Goal: Information Seeking & Learning: Find specific fact

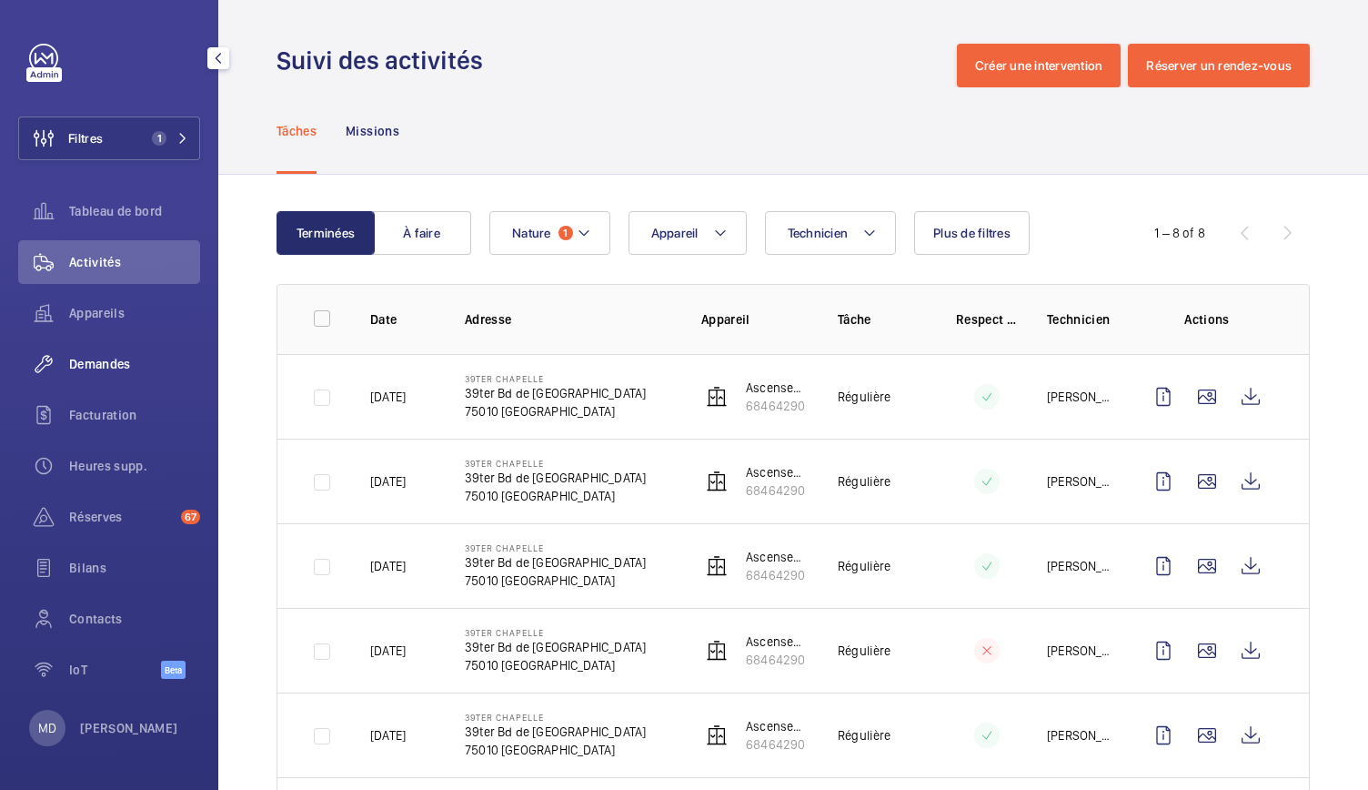
click at [107, 377] on div "Demandes" at bounding box center [109, 364] width 182 height 44
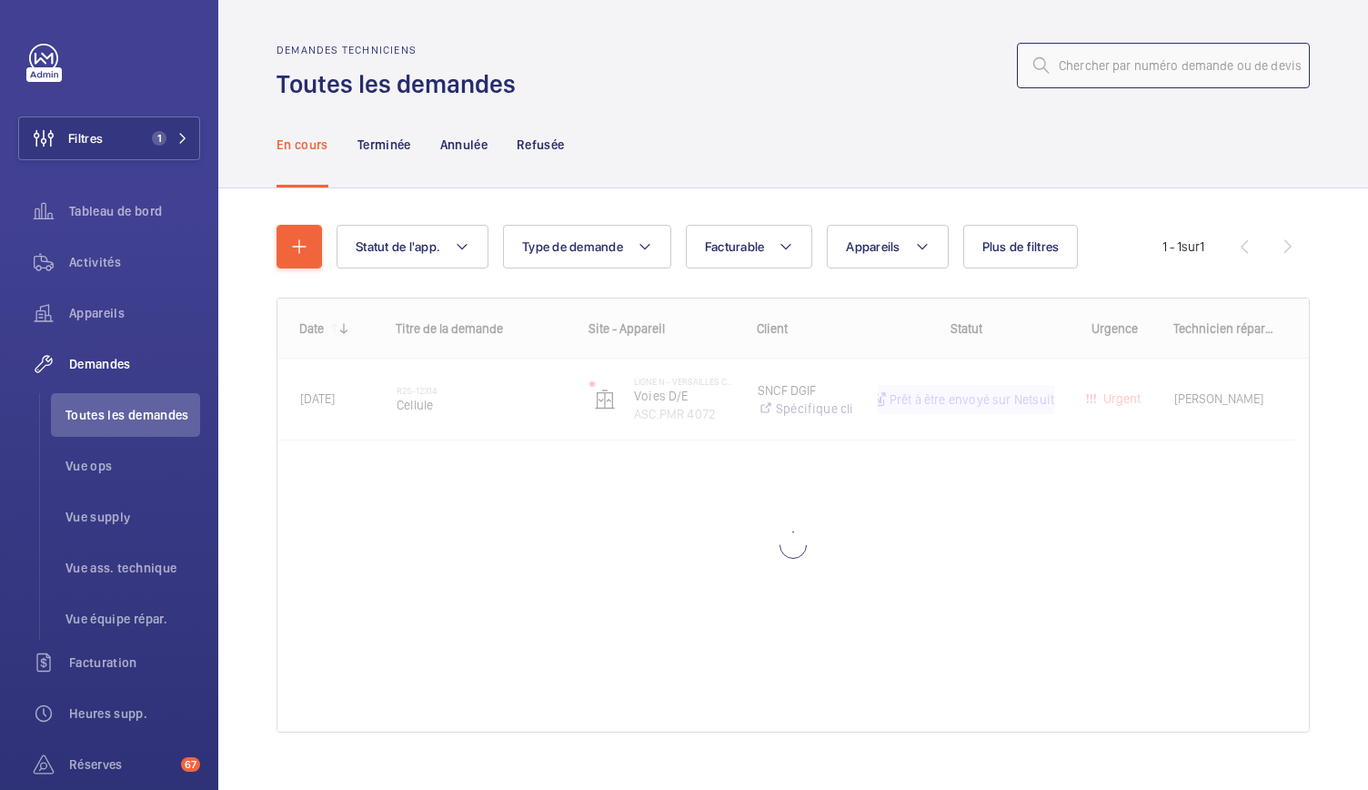
click at [1070, 77] on input "text" at bounding box center [1163, 65] width 293 height 45
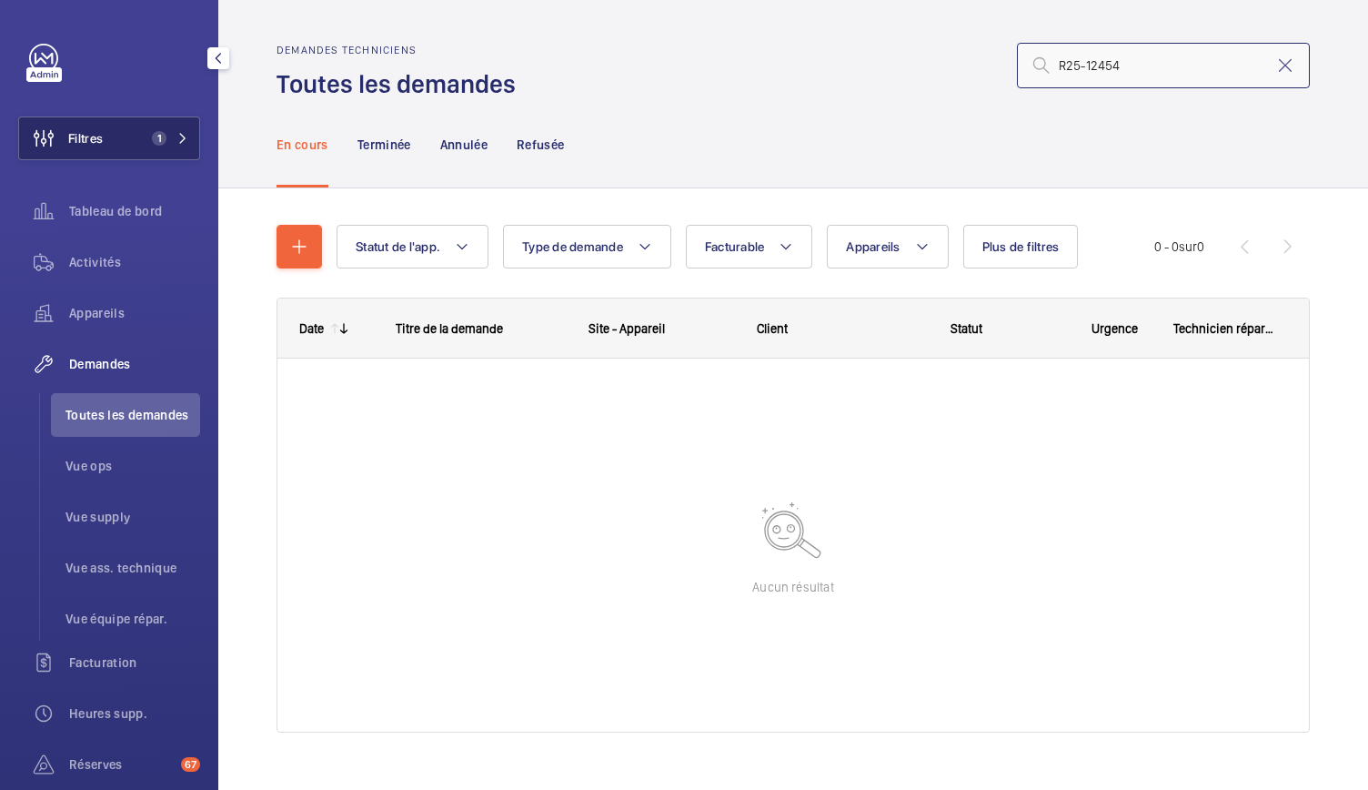
type input "R25-12454"
click at [171, 141] on span "1" at bounding box center [167, 138] width 44 height 15
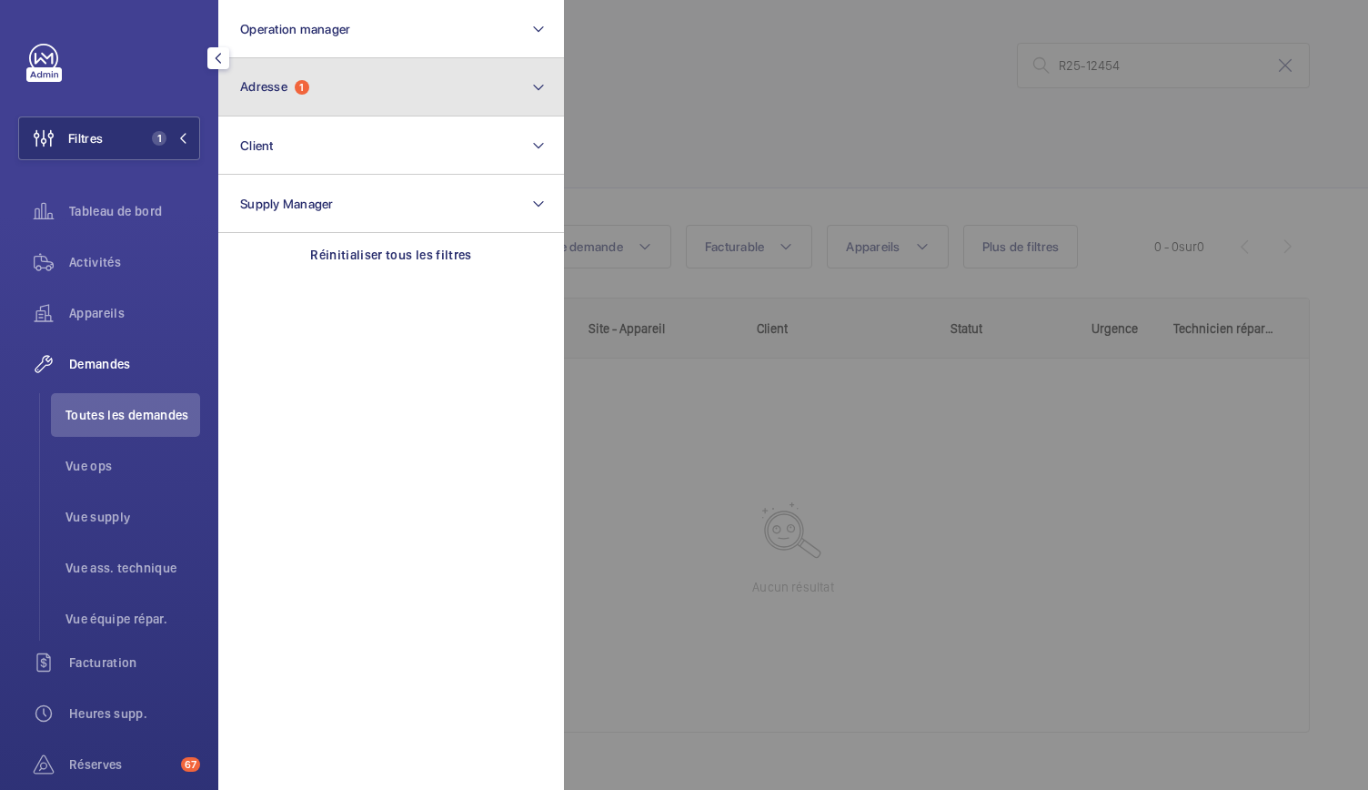
click at [331, 100] on button "Adresse 1" at bounding box center [391, 87] width 346 height 58
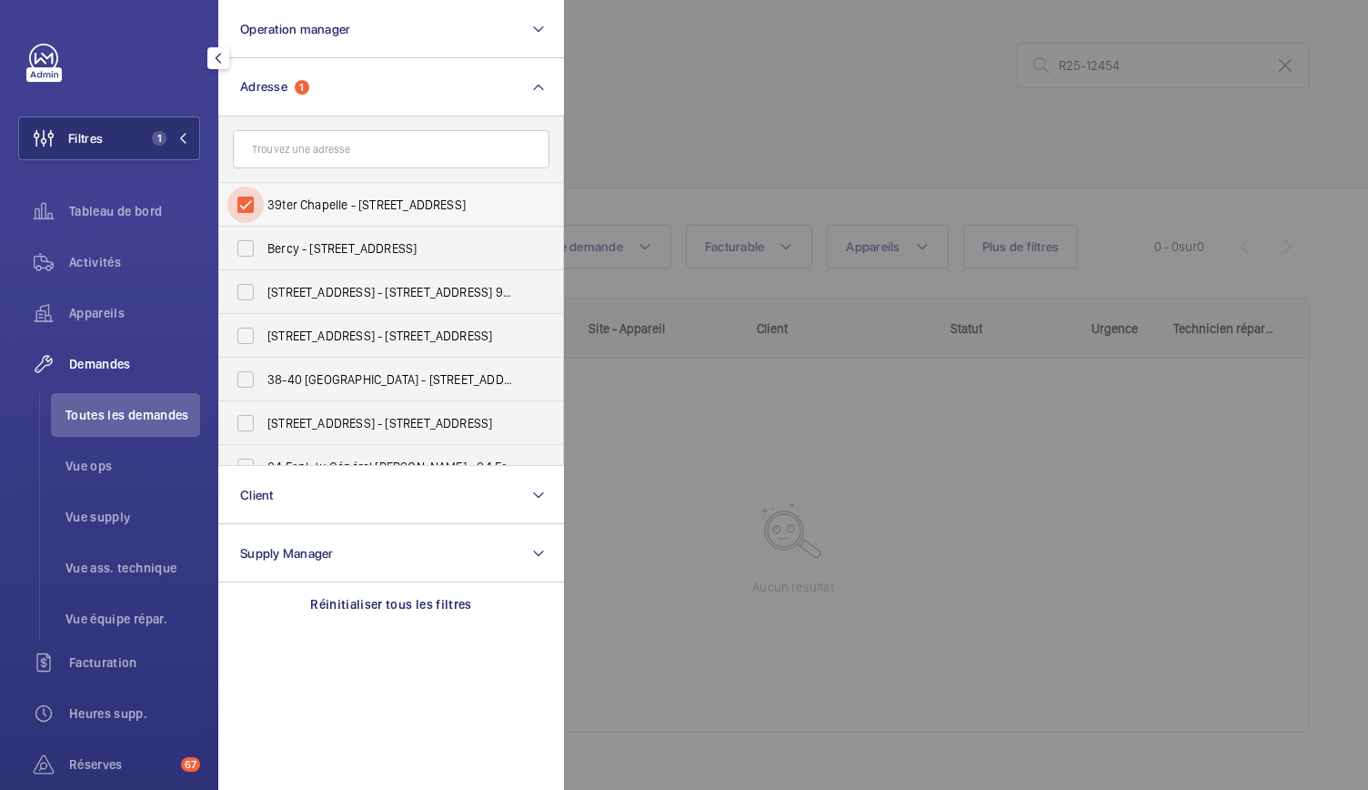
click at [238, 196] on input "39ter Chapelle - 39ter Bd de la Chapelle, PARIS 75010" at bounding box center [245, 204] width 36 height 36
checkbox input "false"
click at [759, 55] on div at bounding box center [1248, 395] width 1368 height 790
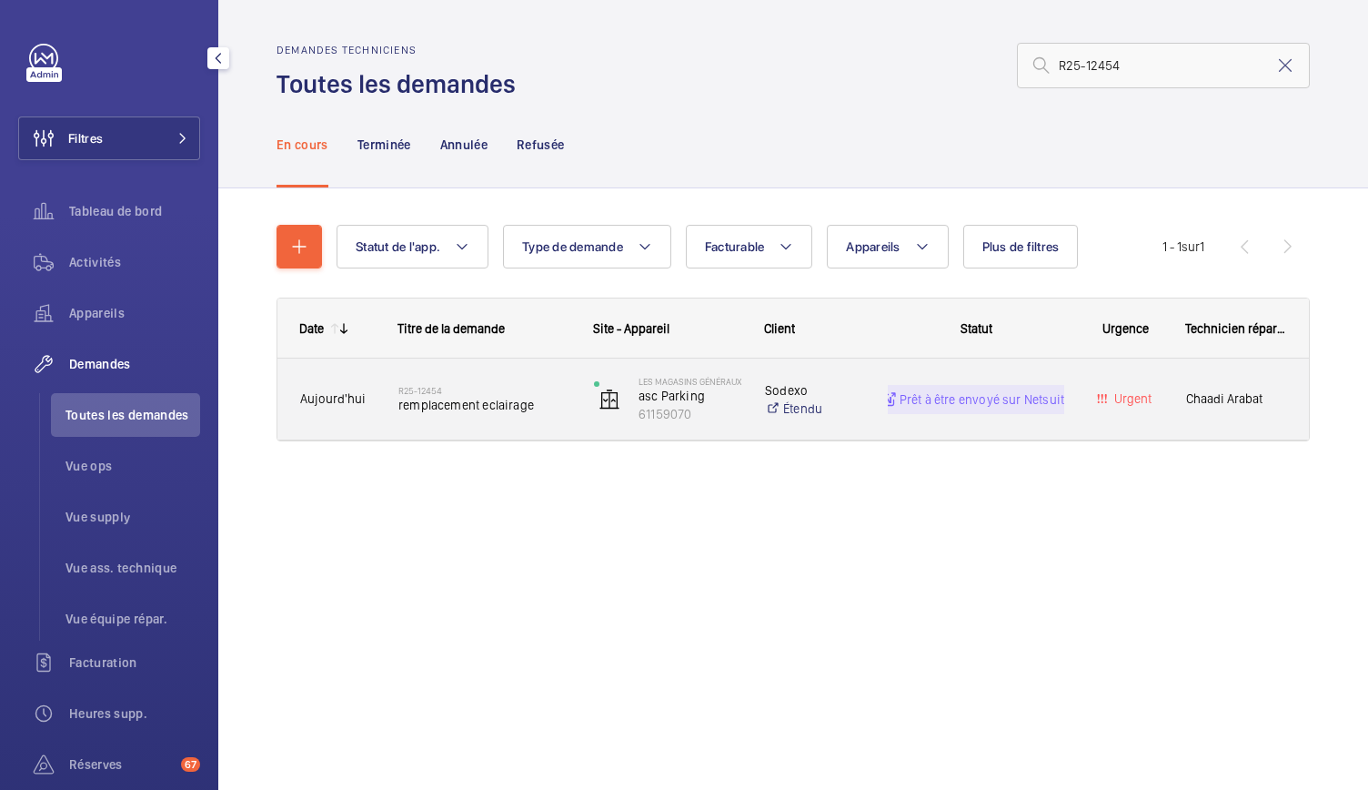
click at [452, 419] on div "R25-12454 remplacement eclairage" at bounding box center [484, 399] width 172 height 53
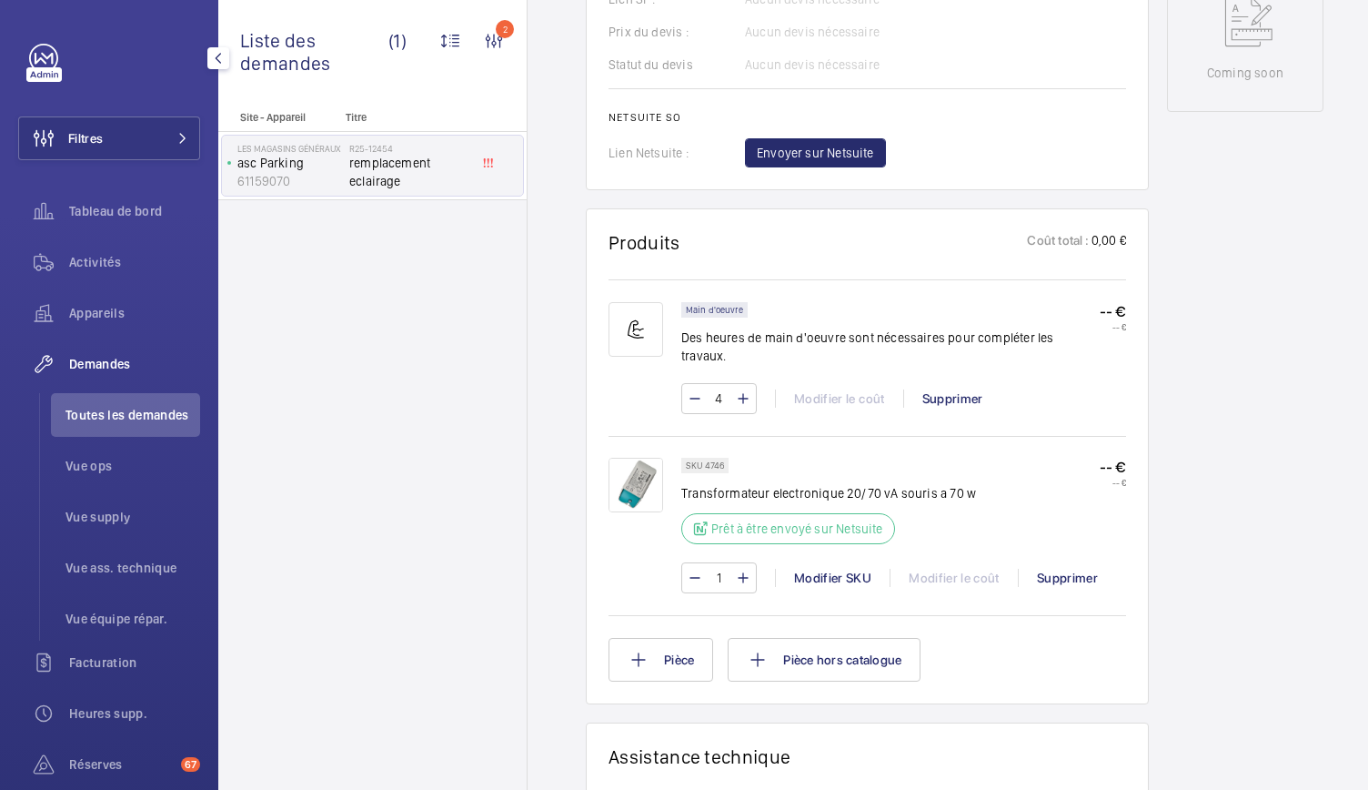
scroll to position [934, 0]
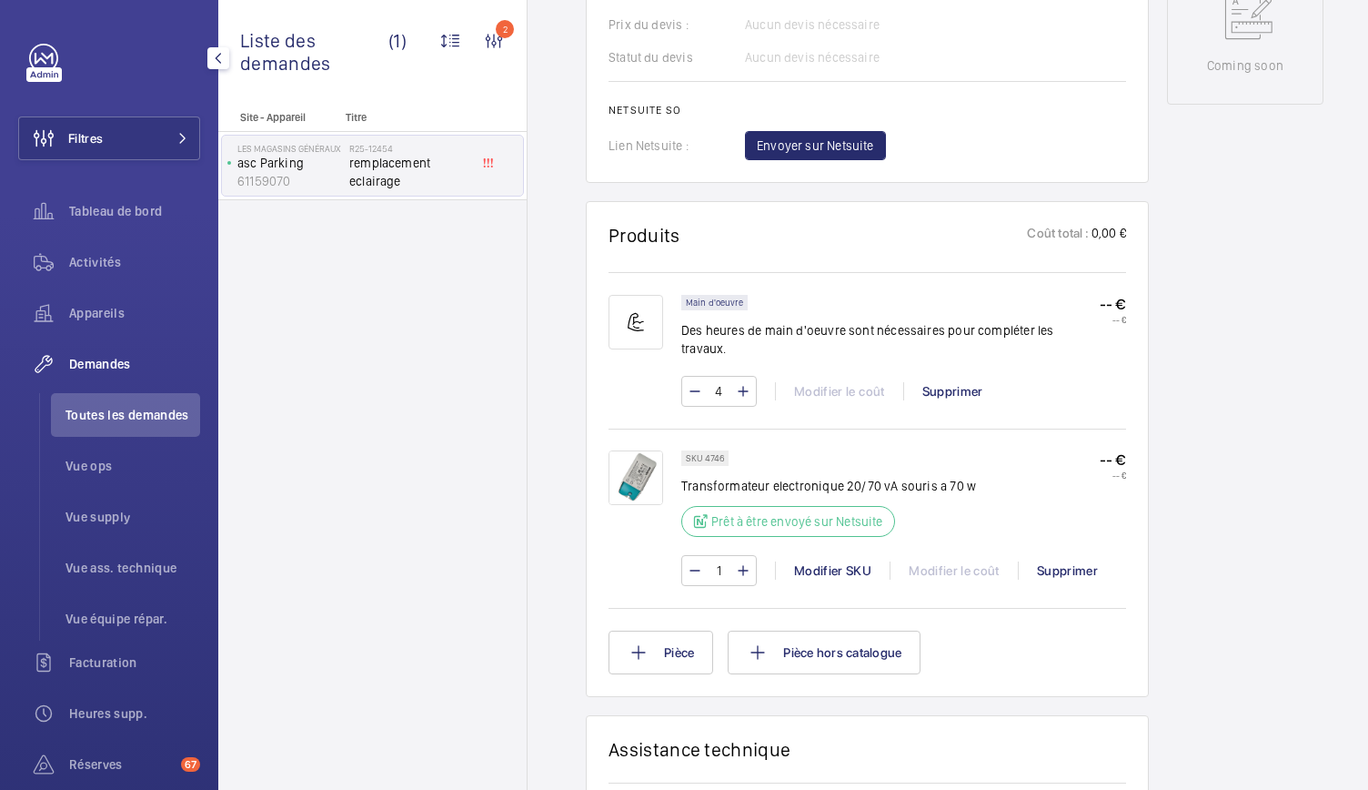
click at [643, 463] on img at bounding box center [636, 477] width 55 height 55
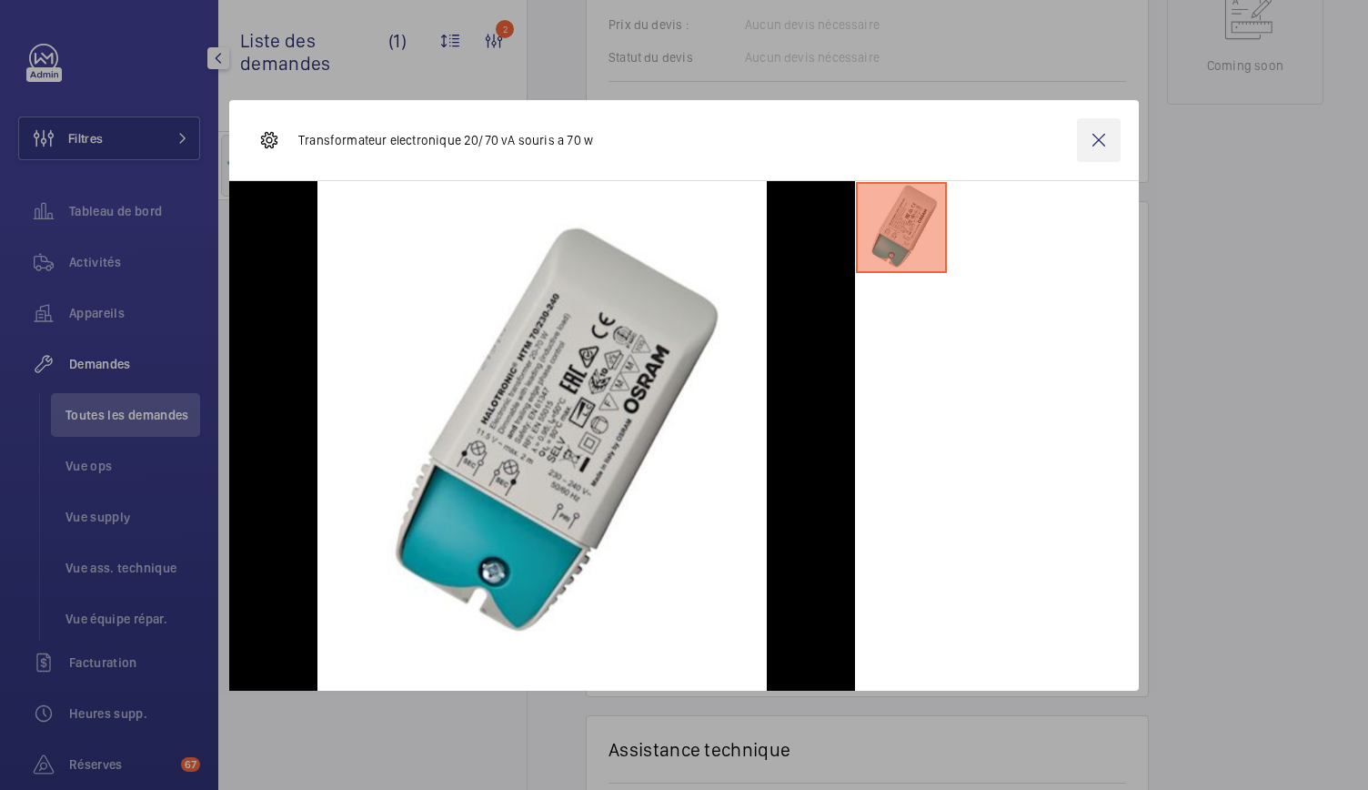
click at [1092, 151] on wm-front-icon-button at bounding box center [1099, 140] width 44 height 44
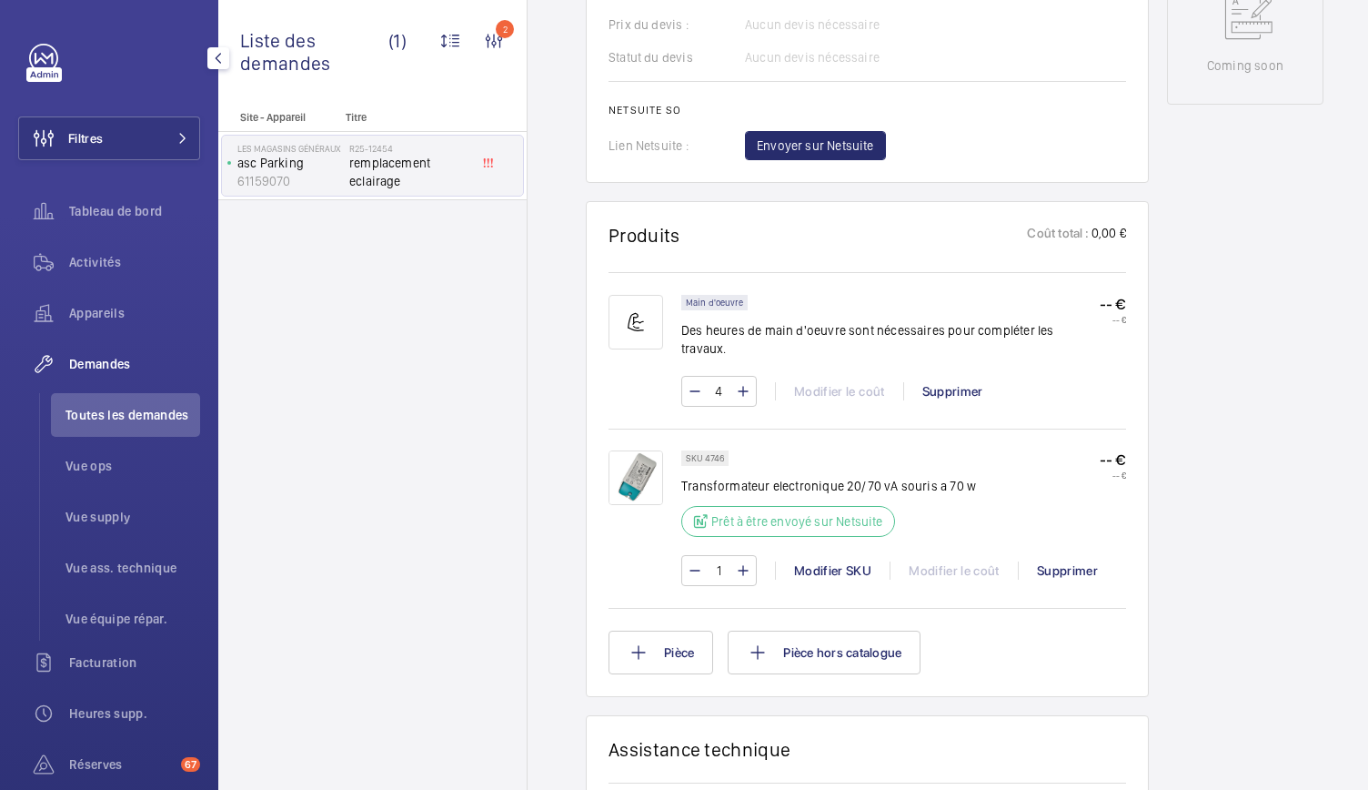
scroll to position [0, 0]
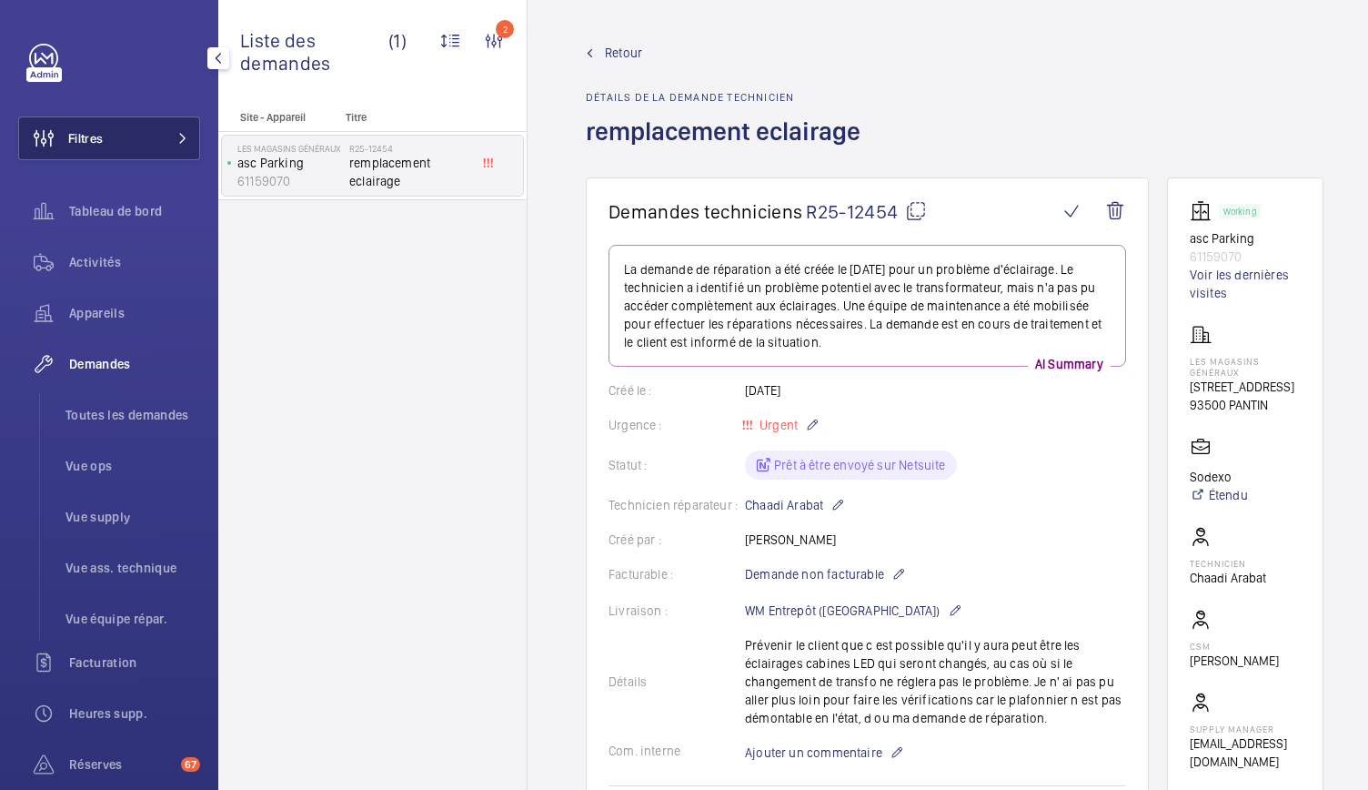
click at [147, 138] on button "Filtres" at bounding box center [109, 138] width 182 height 44
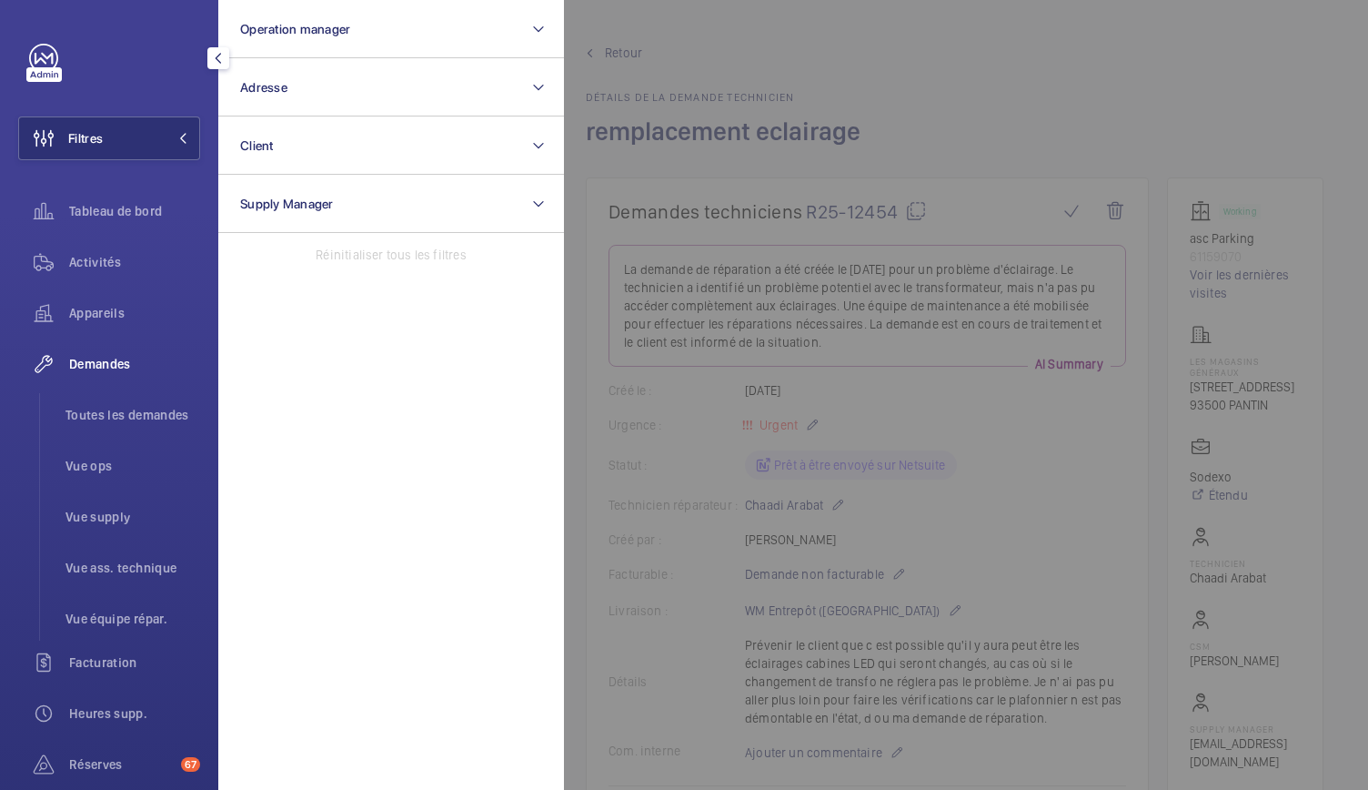
click at [804, 13] on div at bounding box center [1248, 395] width 1368 height 790
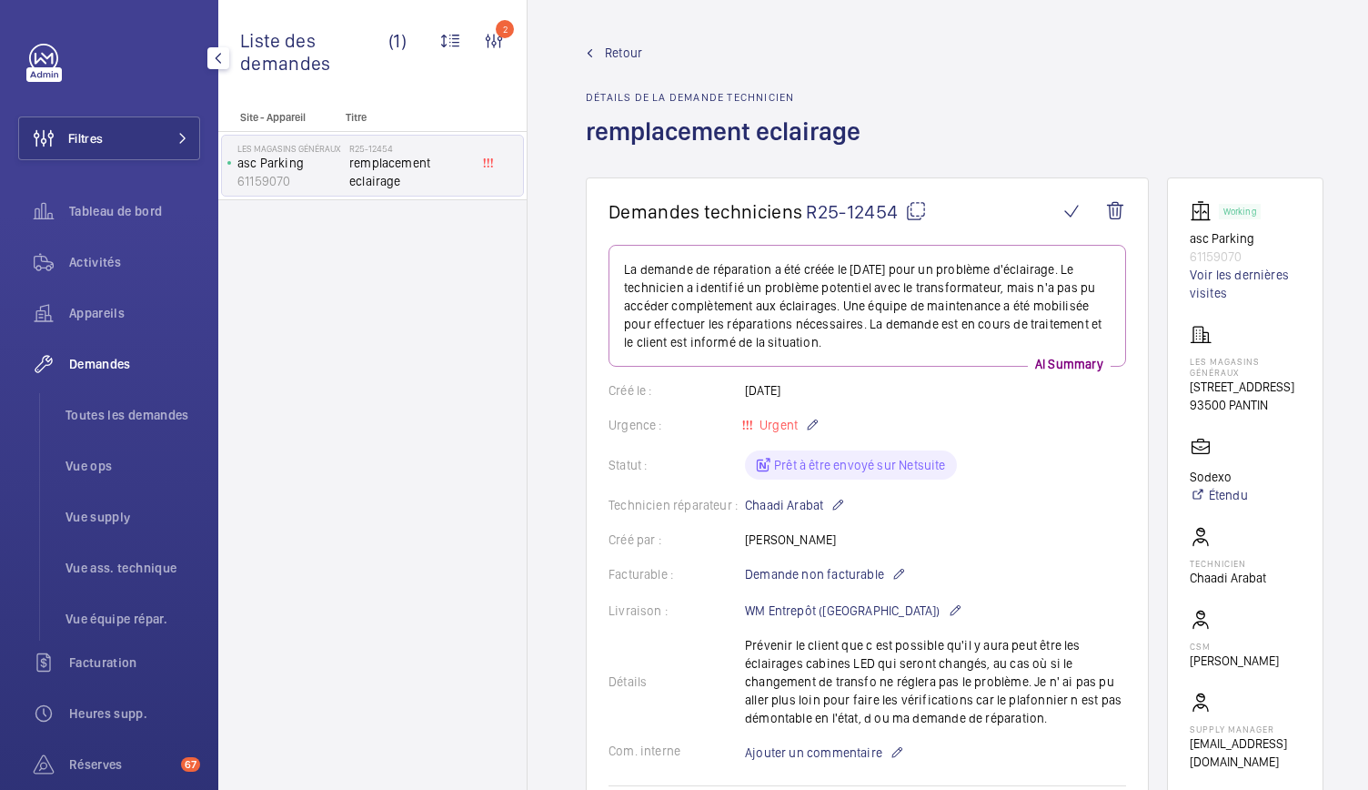
click at [600, 48] on link "Retour" at bounding box center [729, 53] width 286 height 18
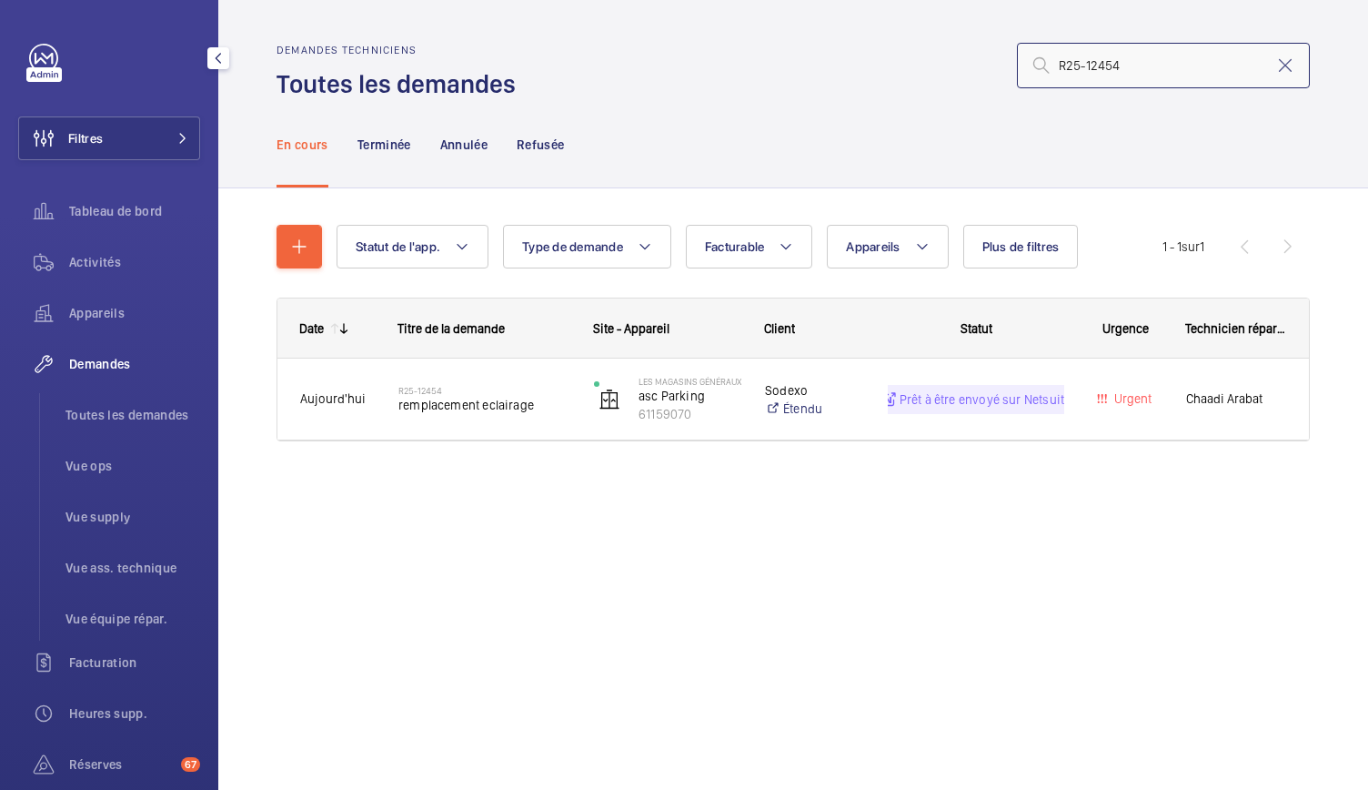
drag, startPoint x: 1115, startPoint y: 72, endPoint x: 1002, endPoint y: 78, distance: 113.9
click at [1002, 78] on div "R25-12454" at bounding box center [918, 66] width 783 height 44
click at [1130, 72] on input "R25-12454" at bounding box center [1163, 65] width 293 height 45
drag, startPoint x: 1130, startPoint y: 72, endPoint x: 1041, endPoint y: 78, distance: 89.4
click at [1041, 78] on input "R25-12454" at bounding box center [1163, 65] width 293 height 45
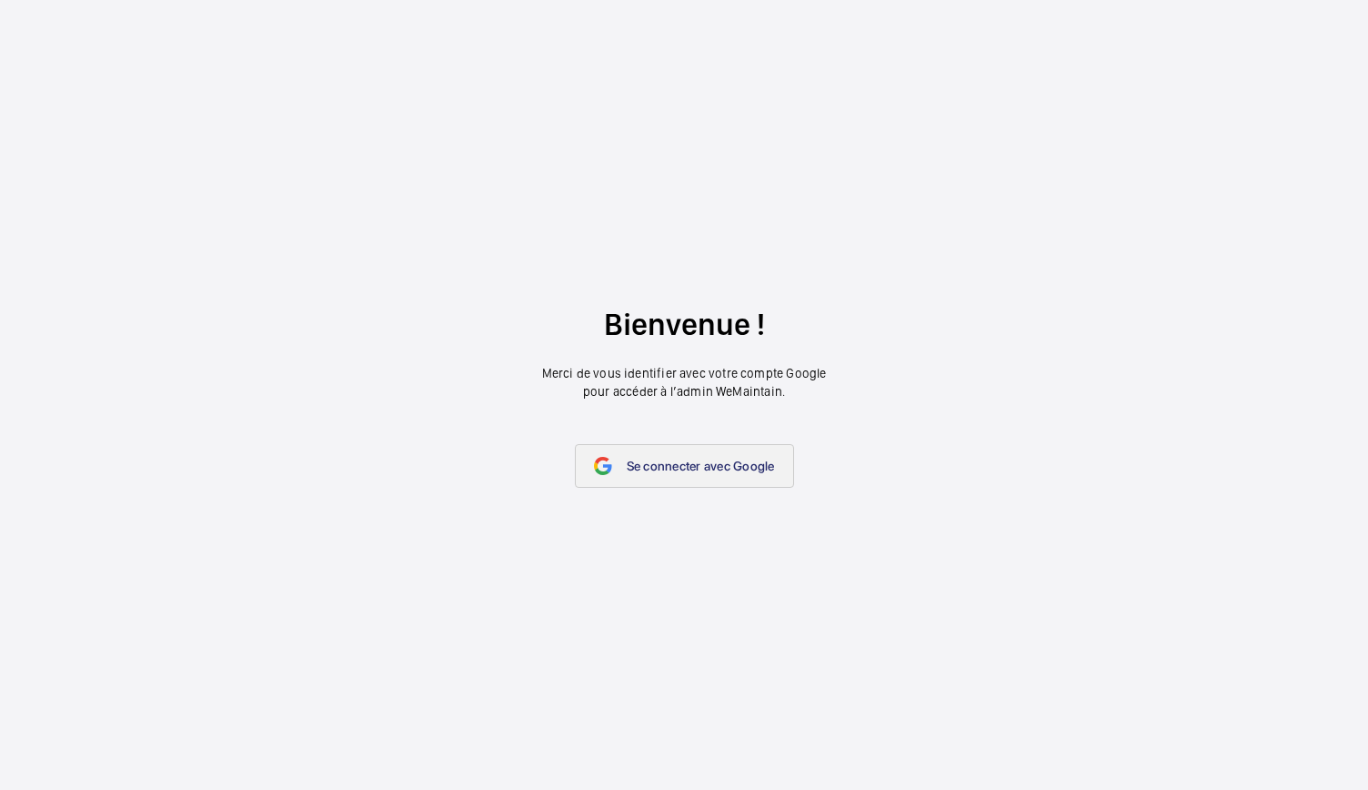
click at [627, 462] on span "Se connecter avec Google" at bounding box center [701, 466] width 148 height 15
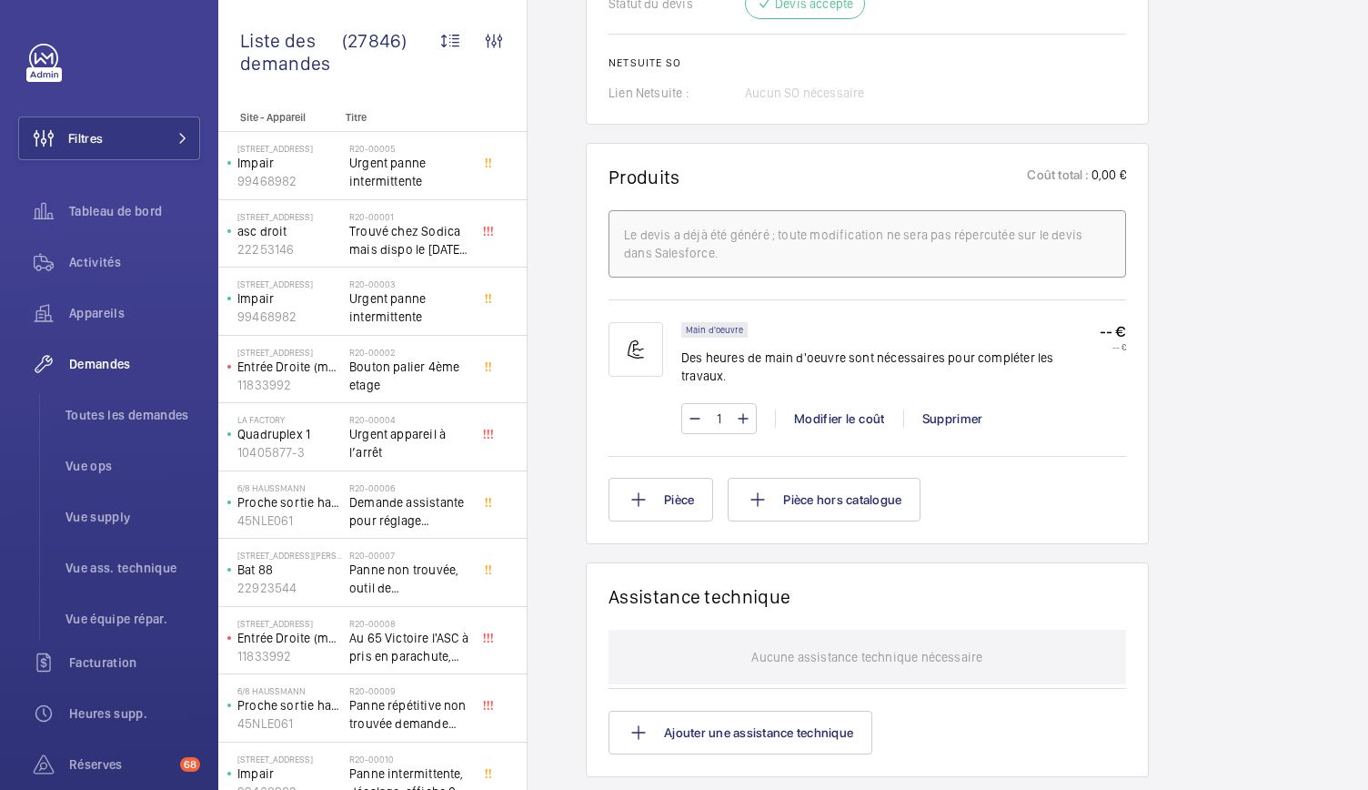
scroll to position [2948, 0]
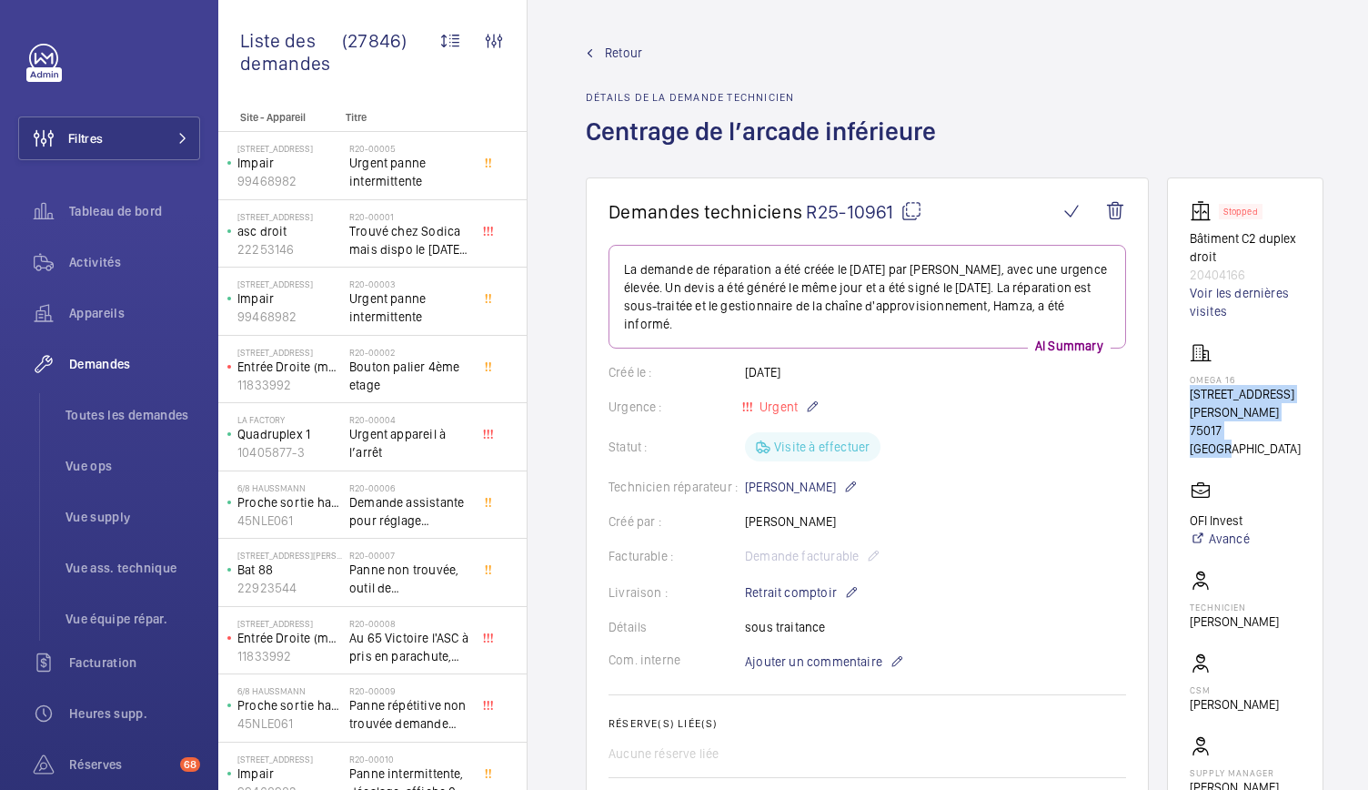
drag, startPoint x: 1185, startPoint y: 399, endPoint x: 1255, endPoint y: 421, distance: 73.4
click at [1255, 421] on wm-front-card "Stopped Bâtiment C2 duplex droit 20404166 Voir les dernières visites OMEGA 16 1…" at bounding box center [1245, 516] width 156 height 678
click at [1255, 421] on wm-front-card-body "Stopped Bâtiment C2 duplex droit 20404166 Voir les dernières visites OMEGA 16 1…" at bounding box center [1245, 516] width 111 height 632
drag, startPoint x: 1263, startPoint y: 418, endPoint x: 1183, endPoint y: 402, distance: 81.7
click at [1183, 402] on wm-front-card "Stopped Bâtiment C2 duplex droit 20404166 Voir les dernières visites OMEGA 16 1…" at bounding box center [1245, 516] width 156 height 678
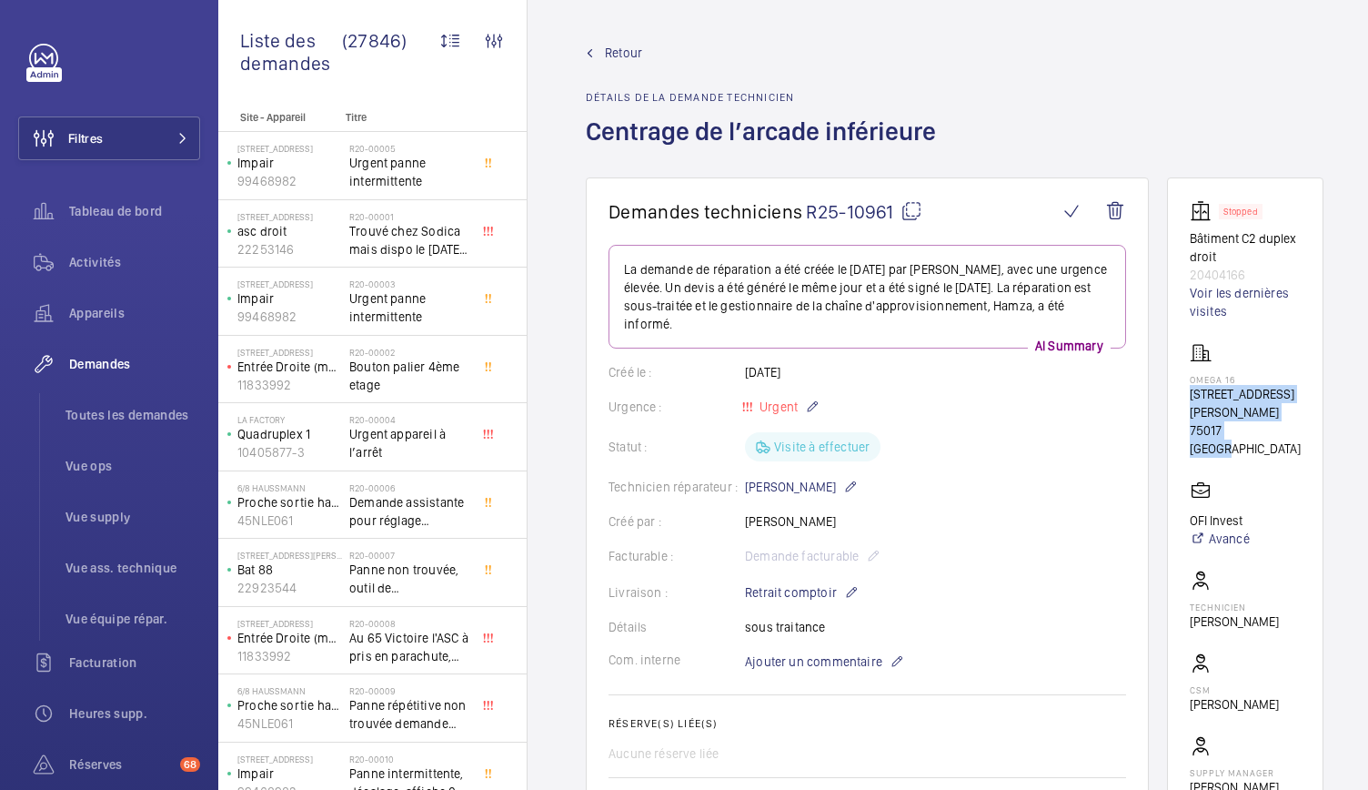
copy div "10 Rue Émile Borel 75017 PARIS"
drag, startPoint x: 1183, startPoint y: 235, endPoint x: 1268, endPoint y: 275, distance: 94.4
click at [1268, 275] on wm-front-card "Stopped Bâtiment C2 duplex droit 20404166 Voir les dernières visites OMEGA 16 1…" at bounding box center [1245, 516] width 156 height 678
copy div "Bâtiment C2 duplex droit 20404166"
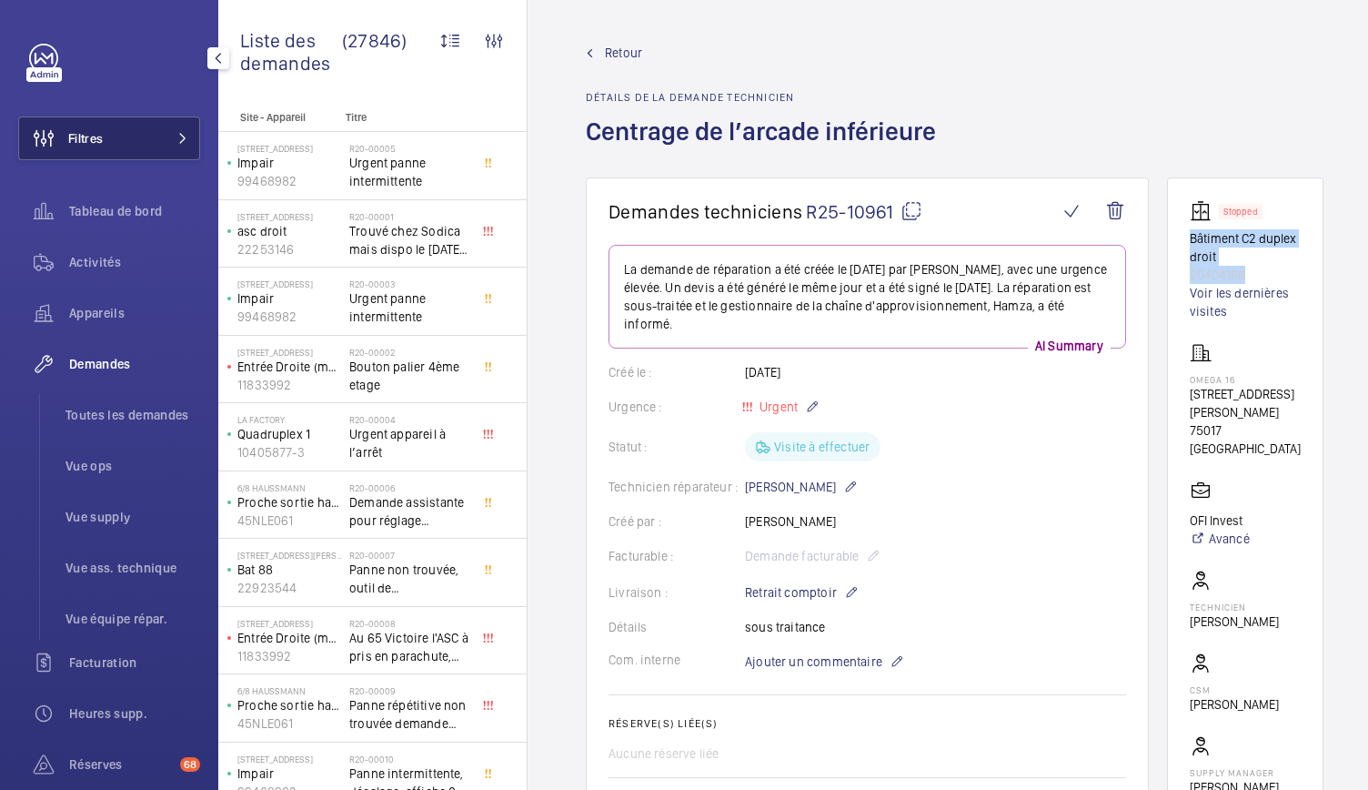
click at [134, 149] on button "Filtres" at bounding box center [109, 138] width 182 height 44
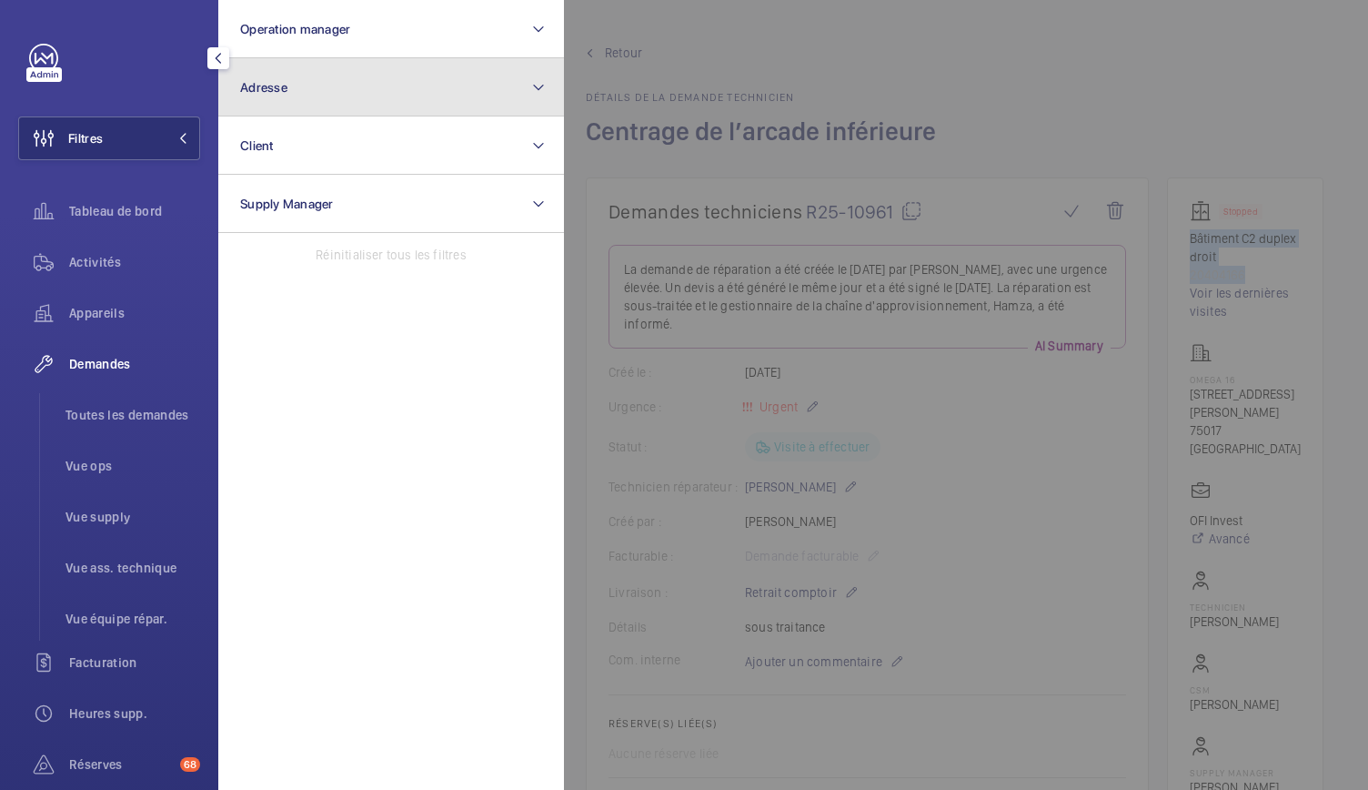
click at [347, 101] on button "Adresse" at bounding box center [391, 87] width 346 height 58
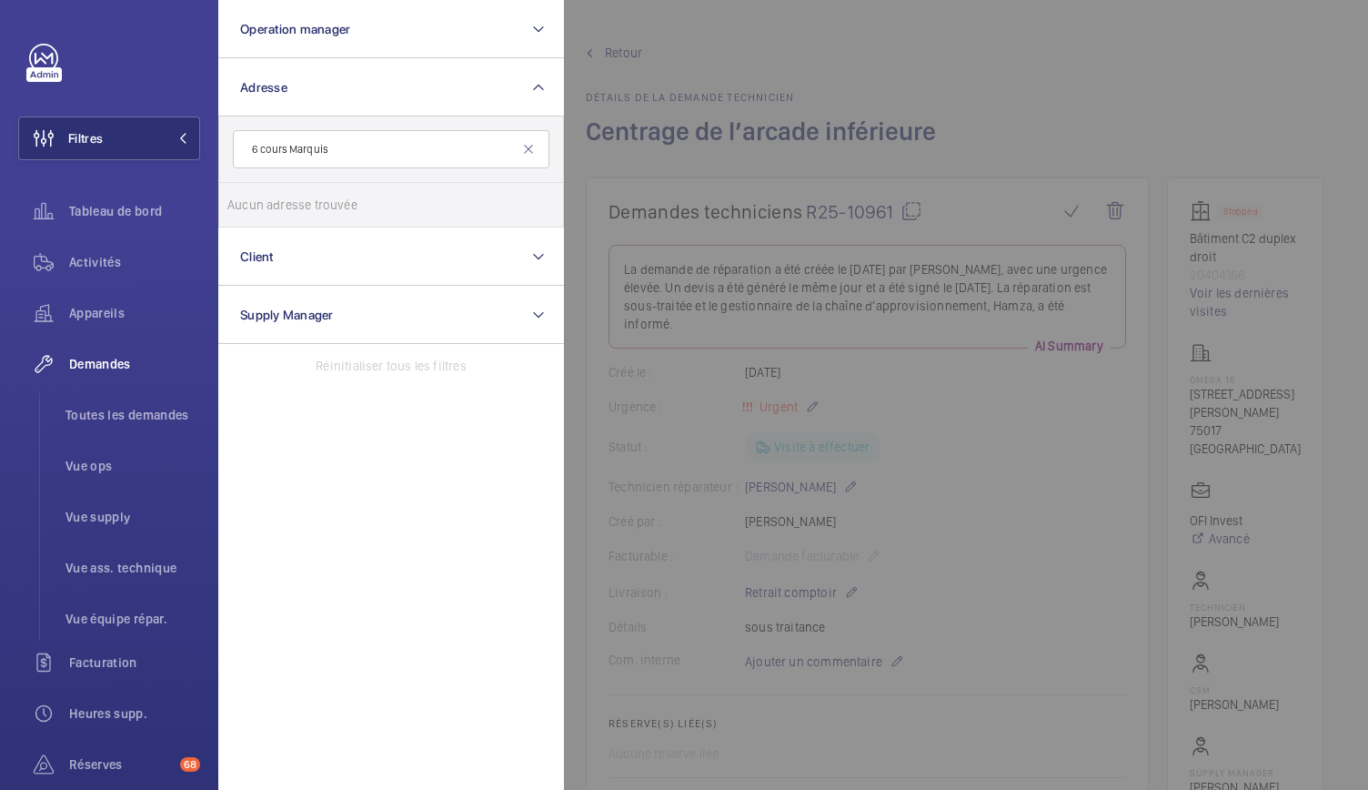
type input "6 cours Marquis"
click at [449, 143] on input "6 cours Marquis" at bounding box center [391, 149] width 317 height 38
click at [806, 73] on div at bounding box center [1248, 395] width 1368 height 790
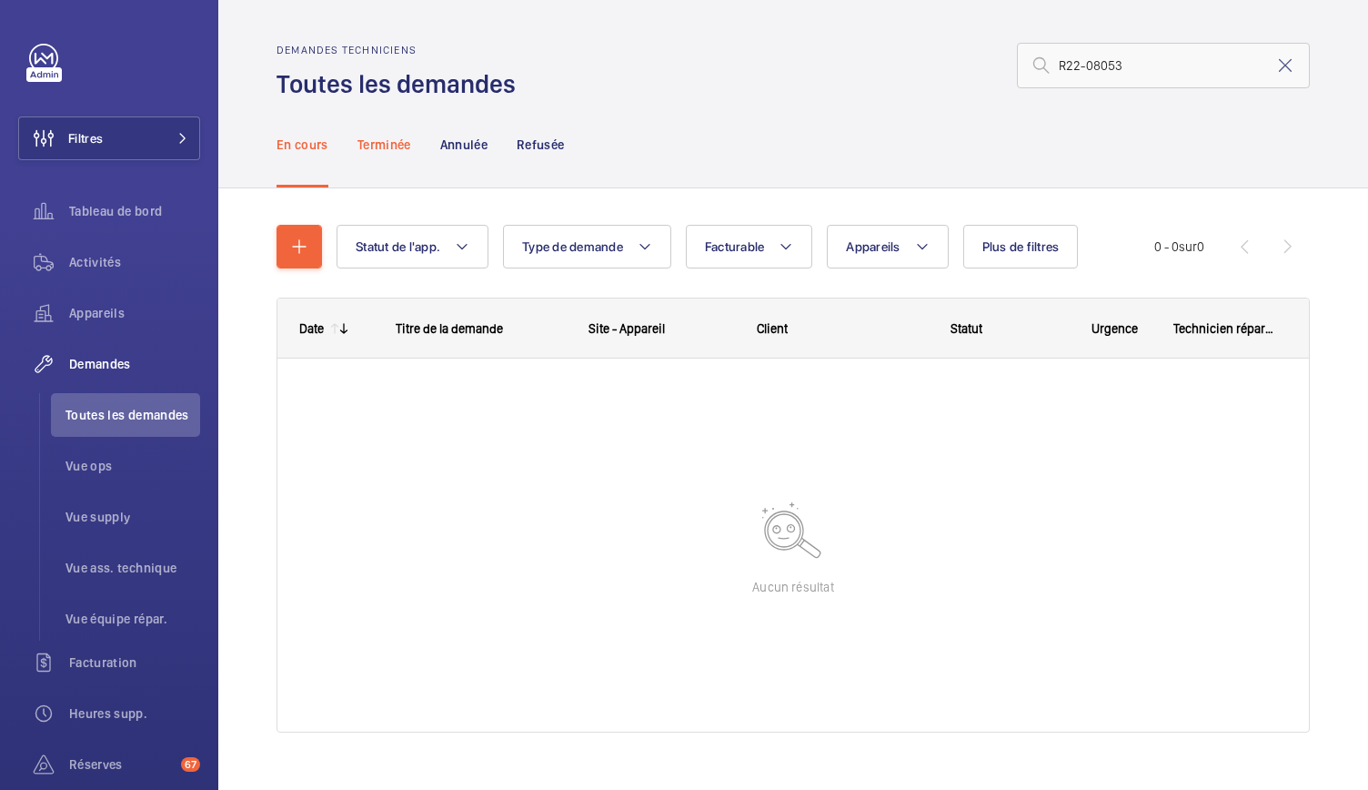
type input "R22-08053"
click at [366, 133] on div "Terminée" at bounding box center [385, 144] width 54 height 86
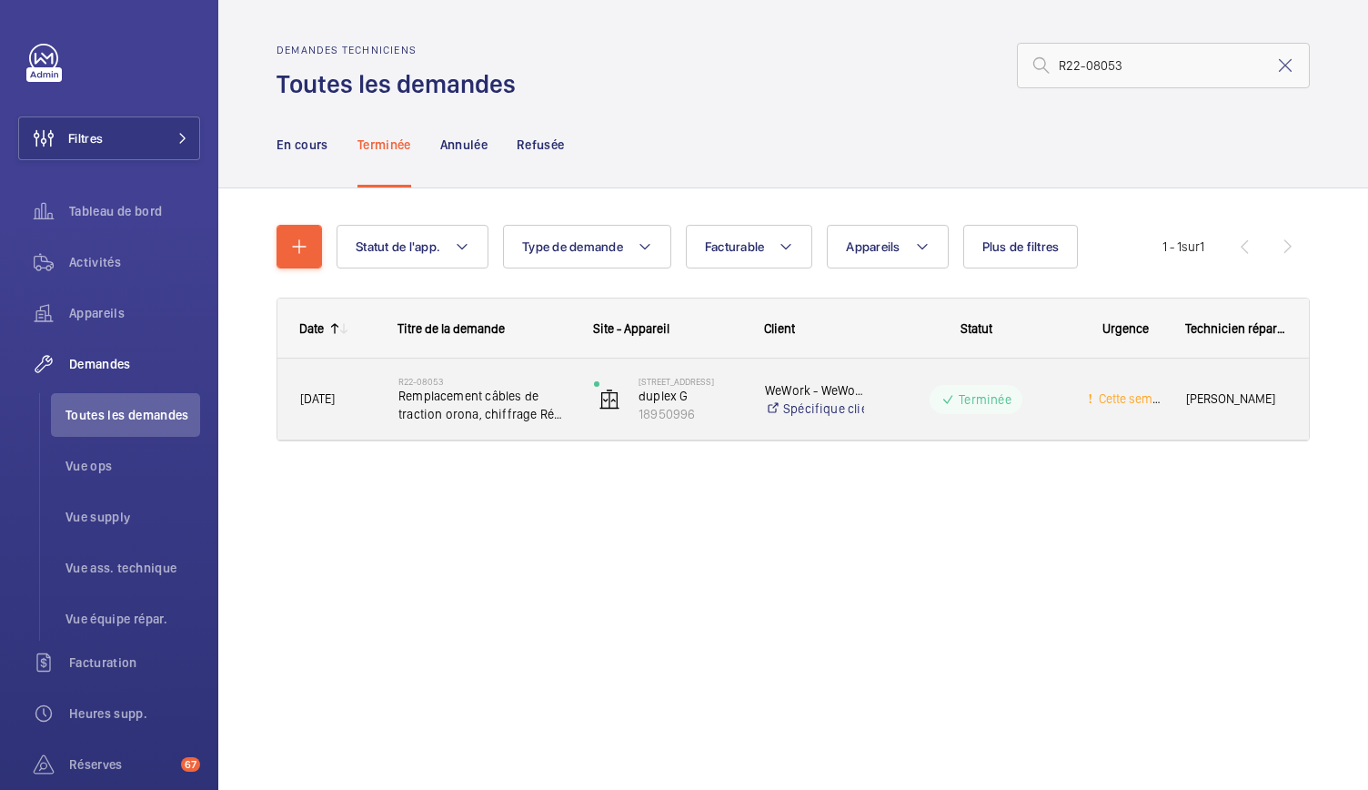
click at [489, 388] on span "Remplacement câbles de traction orona, chiffrage Rémi en PJ" at bounding box center [484, 405] width 172 height 36
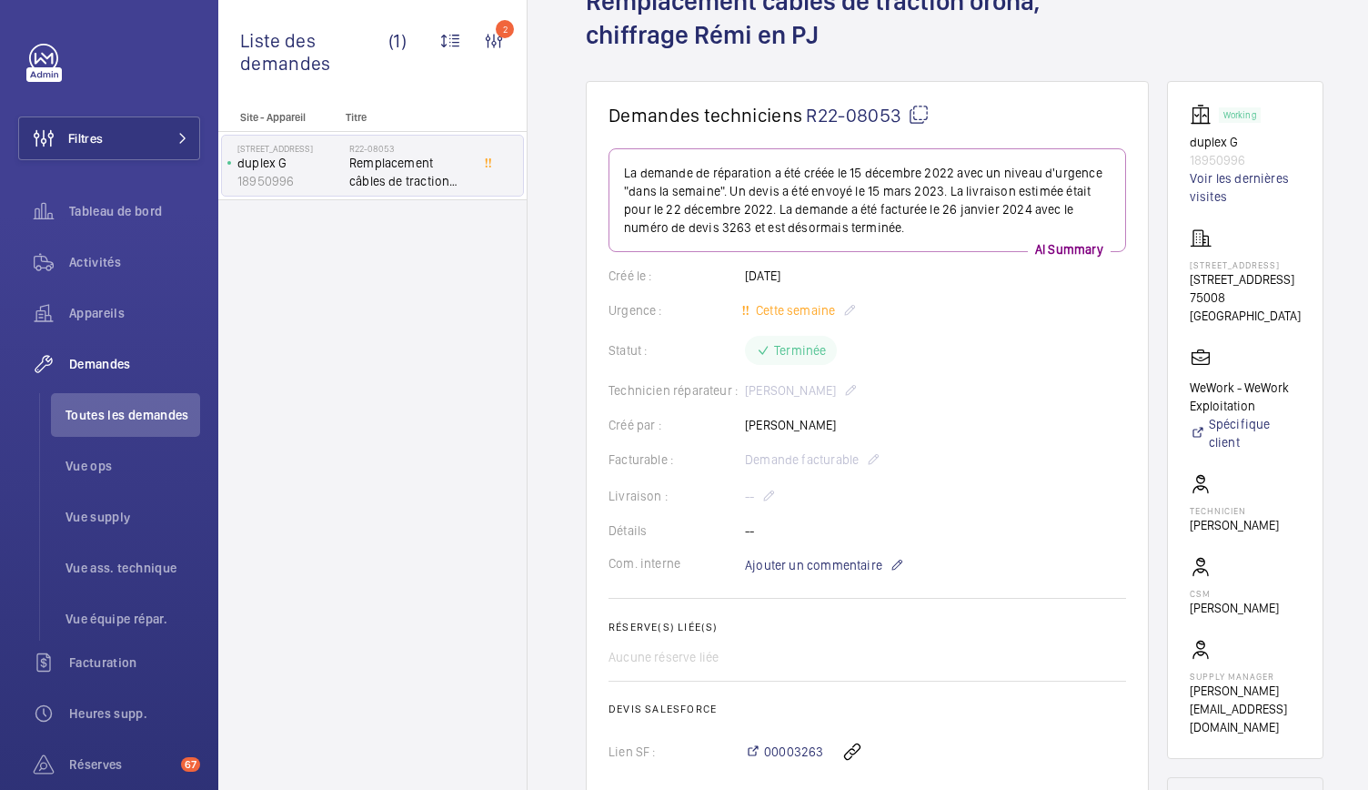
scroll to position [136, 0]
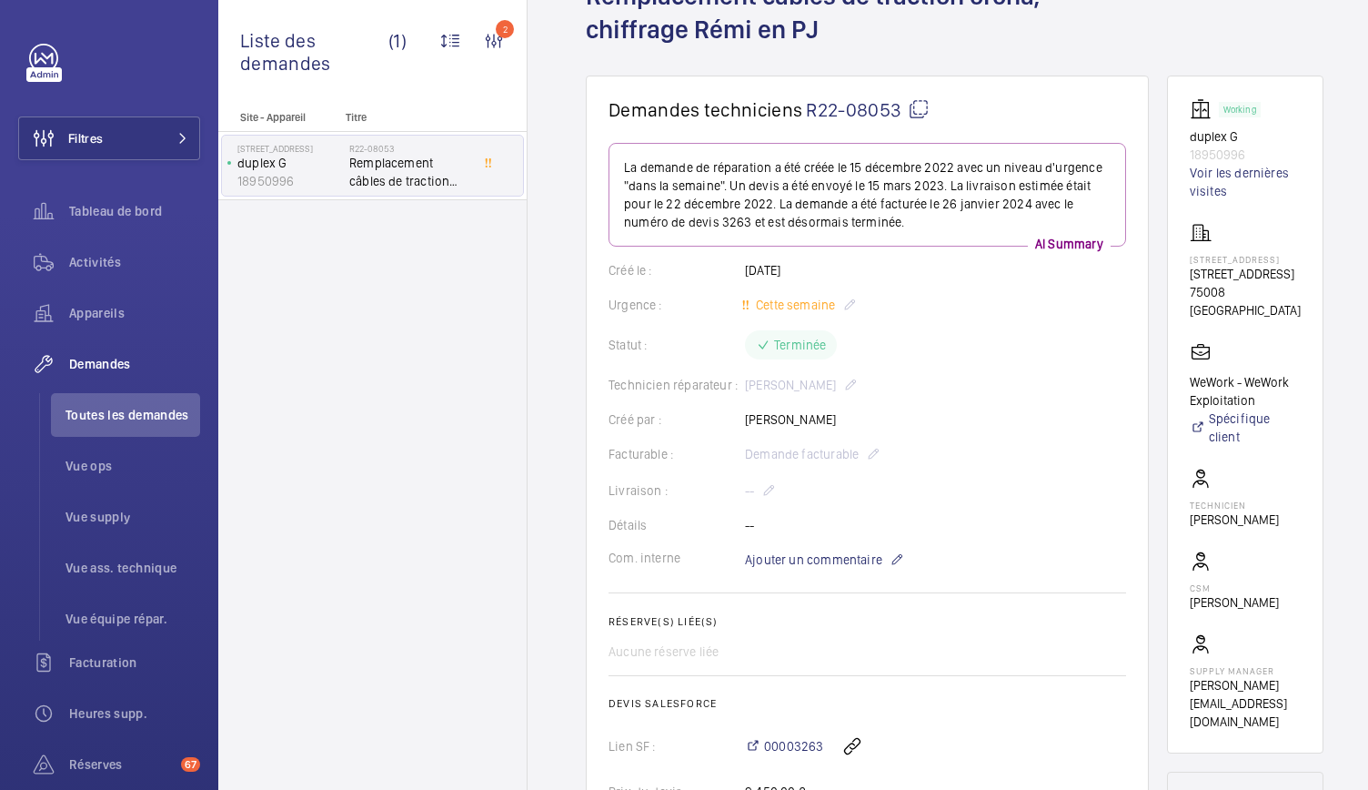
drag, startPoint x: 1179, startPoint y: 267, endPoint x: 1281, endPoint y: 285, distance: 103.5
click at [1281, 285] on wm-front-card "Working duplex G 18950996 Voir les dernières visites 40 Rue du Colisée 40 Rue d…" at bounding box center [1245, 415] width 156 height 678
copy p "40 Rue du Colisée, 75008 PARIS"
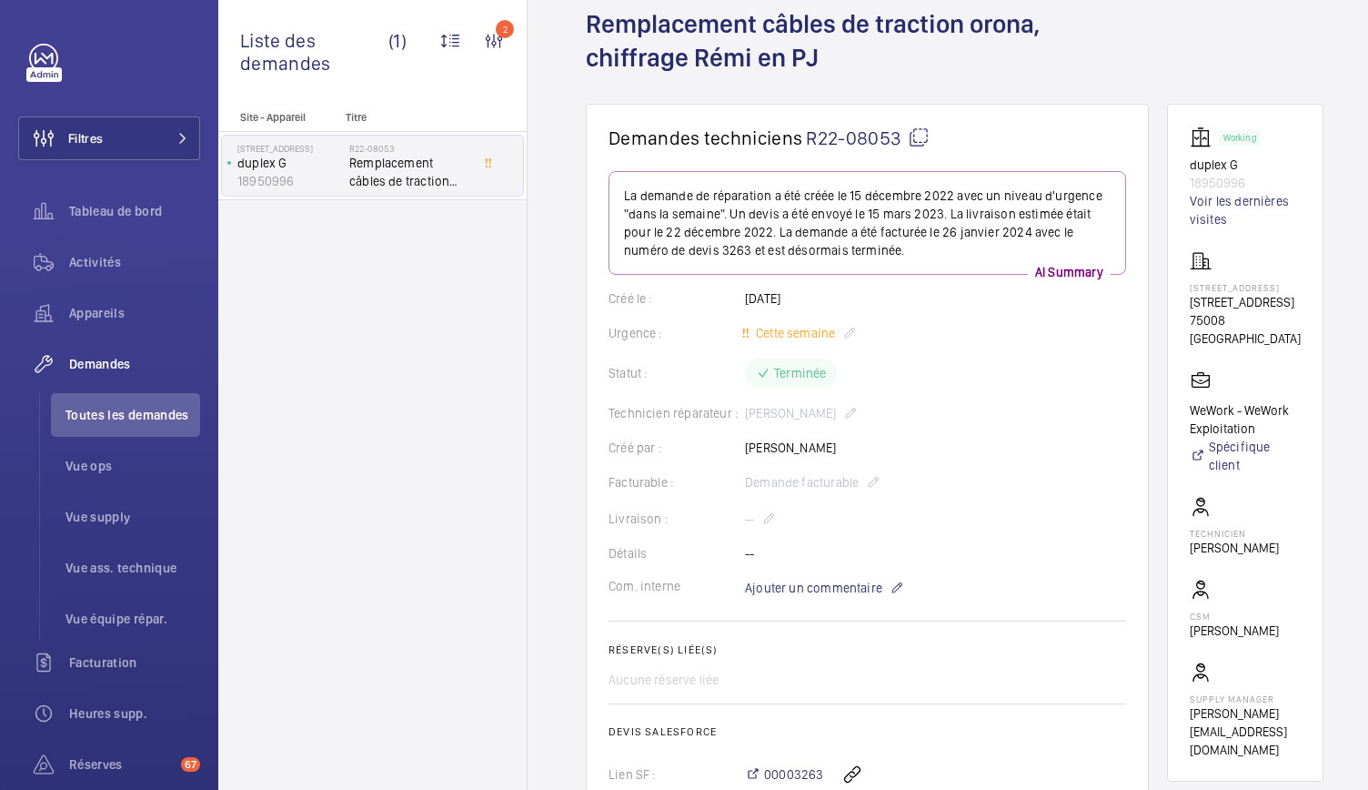
scroll to position [108, 0]
drag, startPoint x: 721, startPoint y: 252, endPoint x: 751, endPoint y: 257, distance: 30.4
click at [751, 257] on p "La demande de réparation a été créée le 15 décembre 2022 avec un niveau d'urgen…" at bounding box center [867, 222] width 487 height 73
copy p "3263"
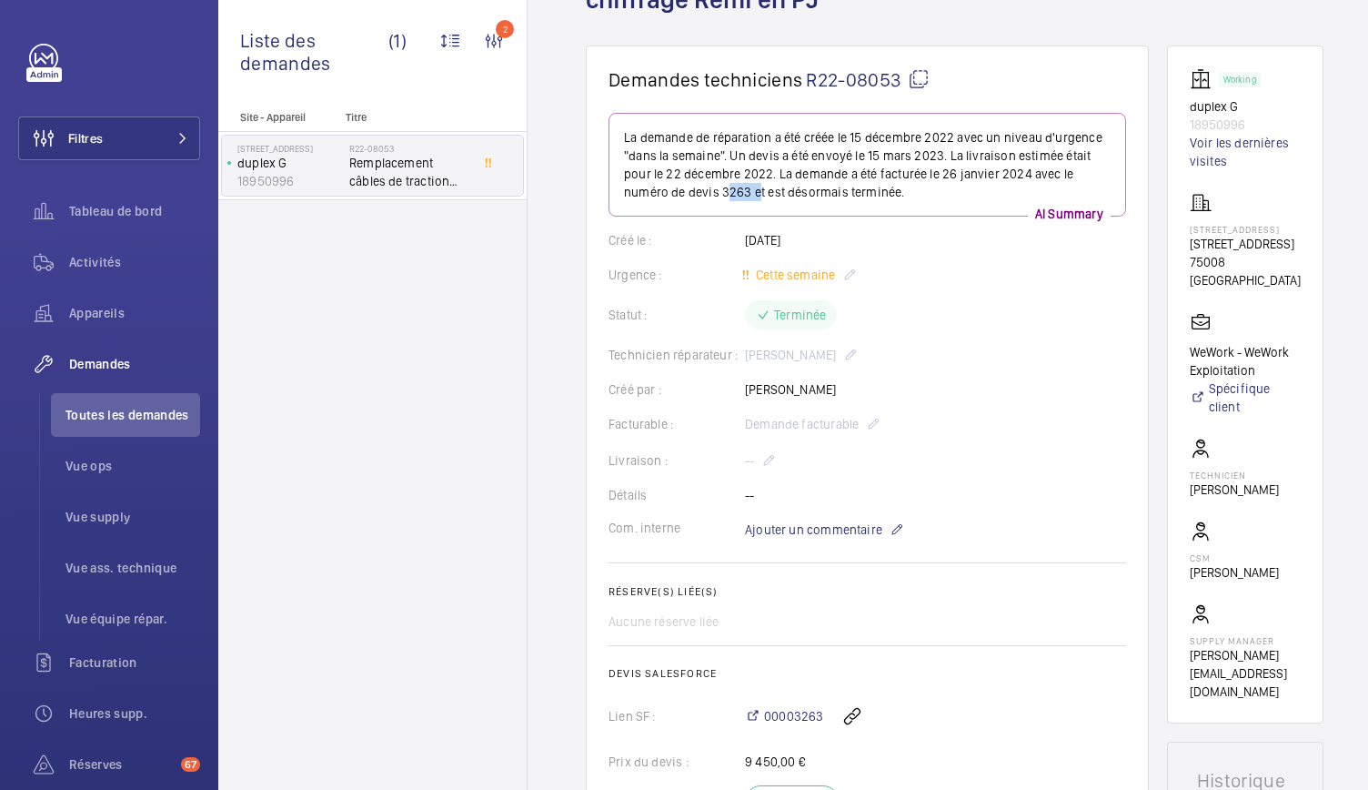
scroll to position [166, 0]
click at [861, 239] on div "Créé le : 15/12/2022" at bounding box center [868, 239] width 518 height 18
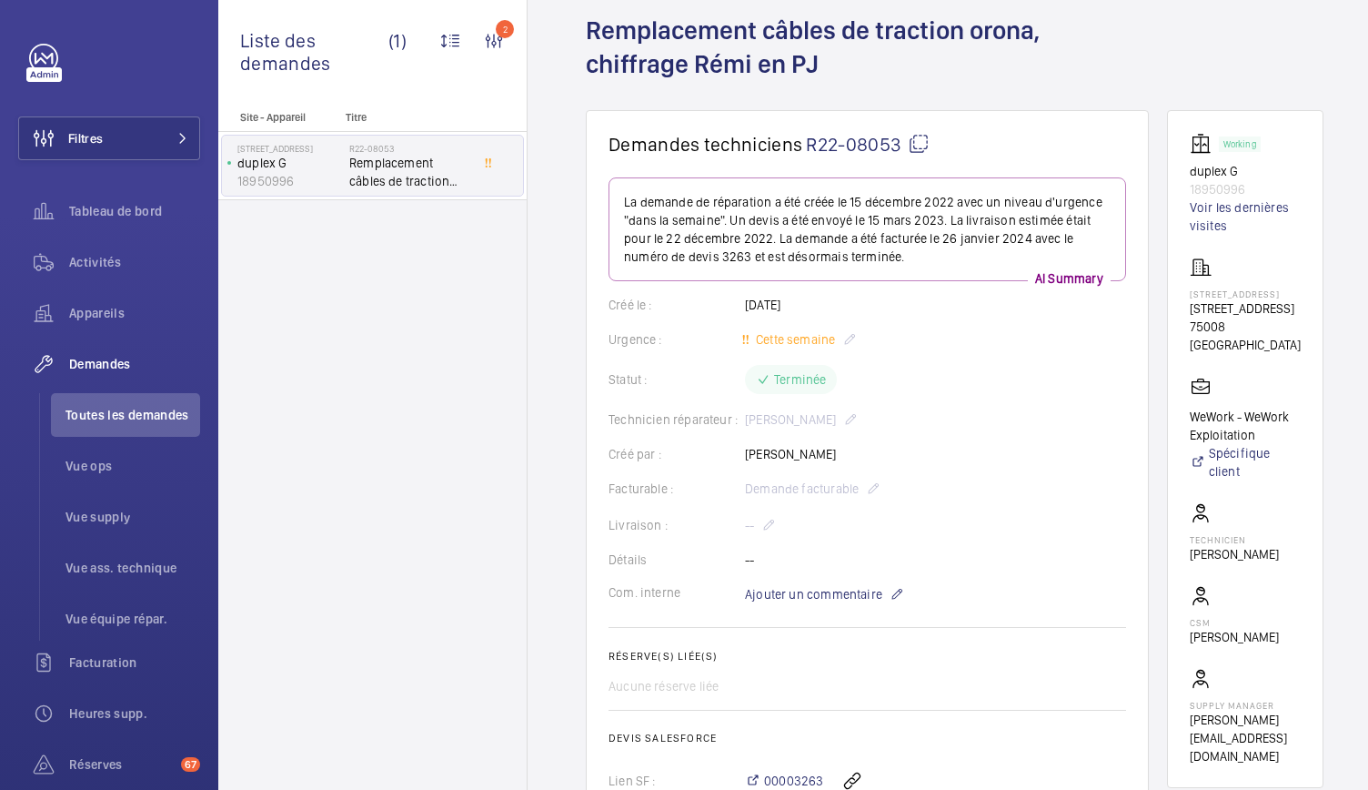
scroll to position [0, 0]
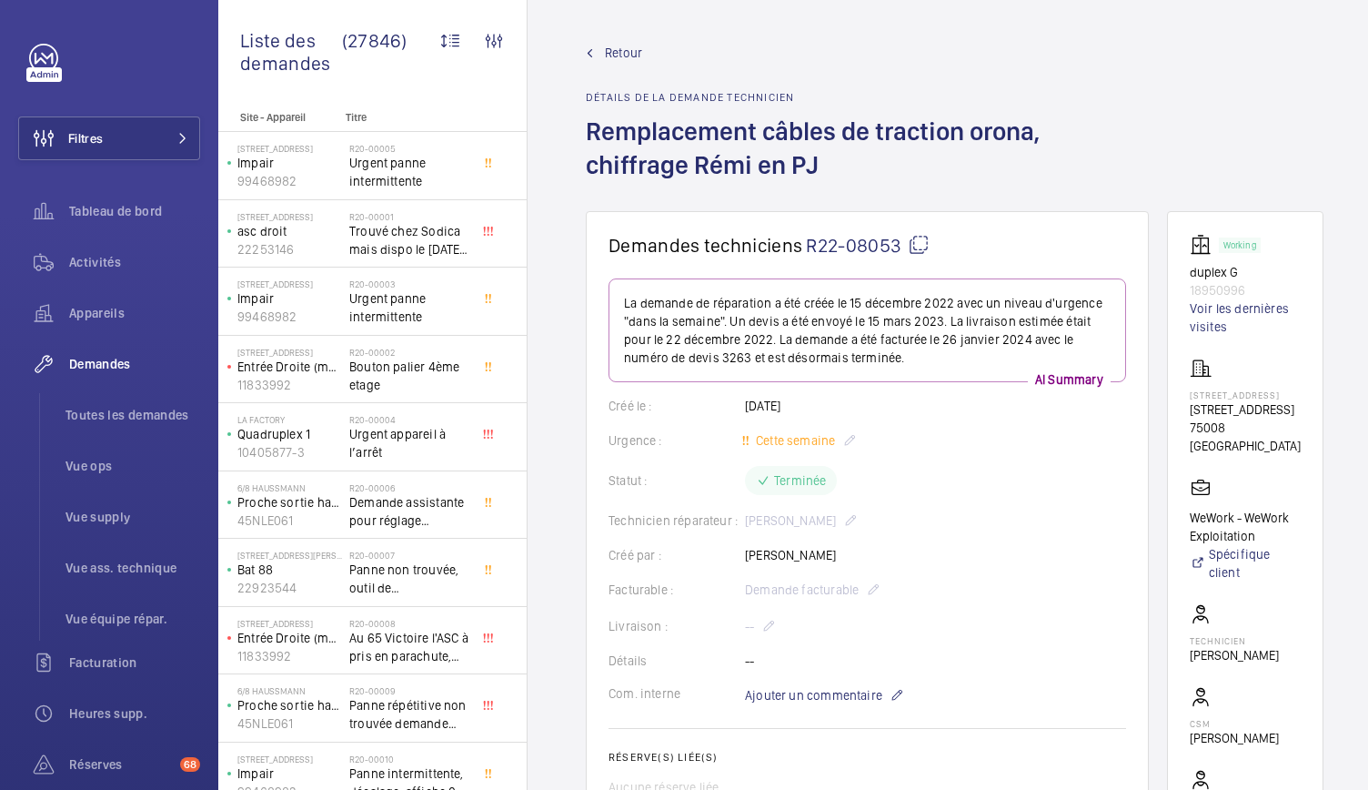
drag, startPoint x: 816, startPoint y: 165, endPoint x: 589, endPoint y: 128, distance: 230.3
click at [589, 128] on h1 "Remplacement câbles de traction orona, chiffrage Rémi en PJ" at bounding box center [871, 163] width 571 height 96
click at [876, 181] on h1 "Remplacement câbles de traction orona, chiffrage Rémi en PJ" at bounding box center [871, 163] width 571 height 96
drag, startPoint x: 1183, startPoint y: 410, endPoint x: 1292, endPoint y: 408, distance: 109.2
click at [1292, 408] on wm-front-card "Working duplex G 18950996 Voir les dernières visites [STREET_ADDRESS] WeWork - …" at bounding box center [1245, 550] width 156 height 678
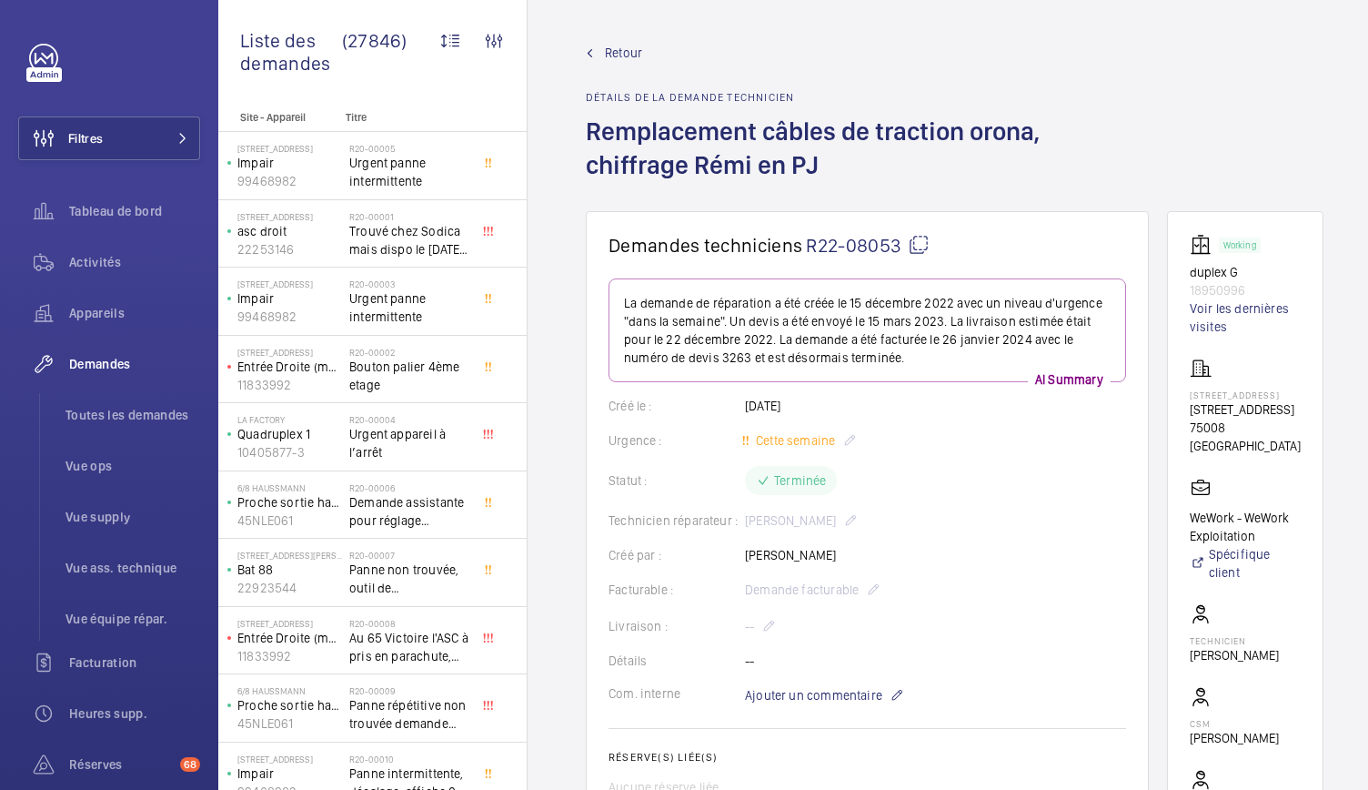
copy p "40 Rue du Colisée,"
click at [142, 146] on button "Filtres" at bounding box center [109, 138] width 182 height 44
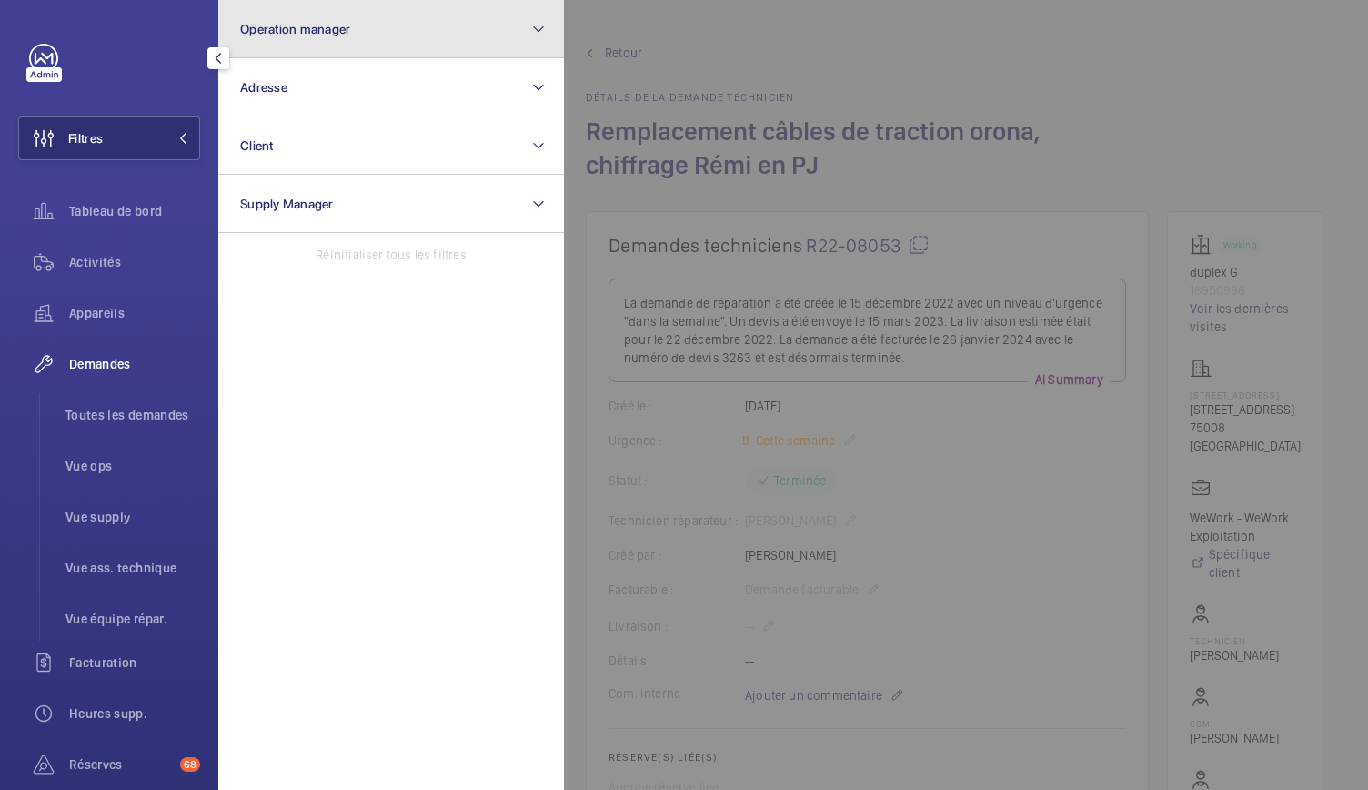
click at [364, 36] on button "Operation manager" at bounding box center [391, 29] width 346 height 58
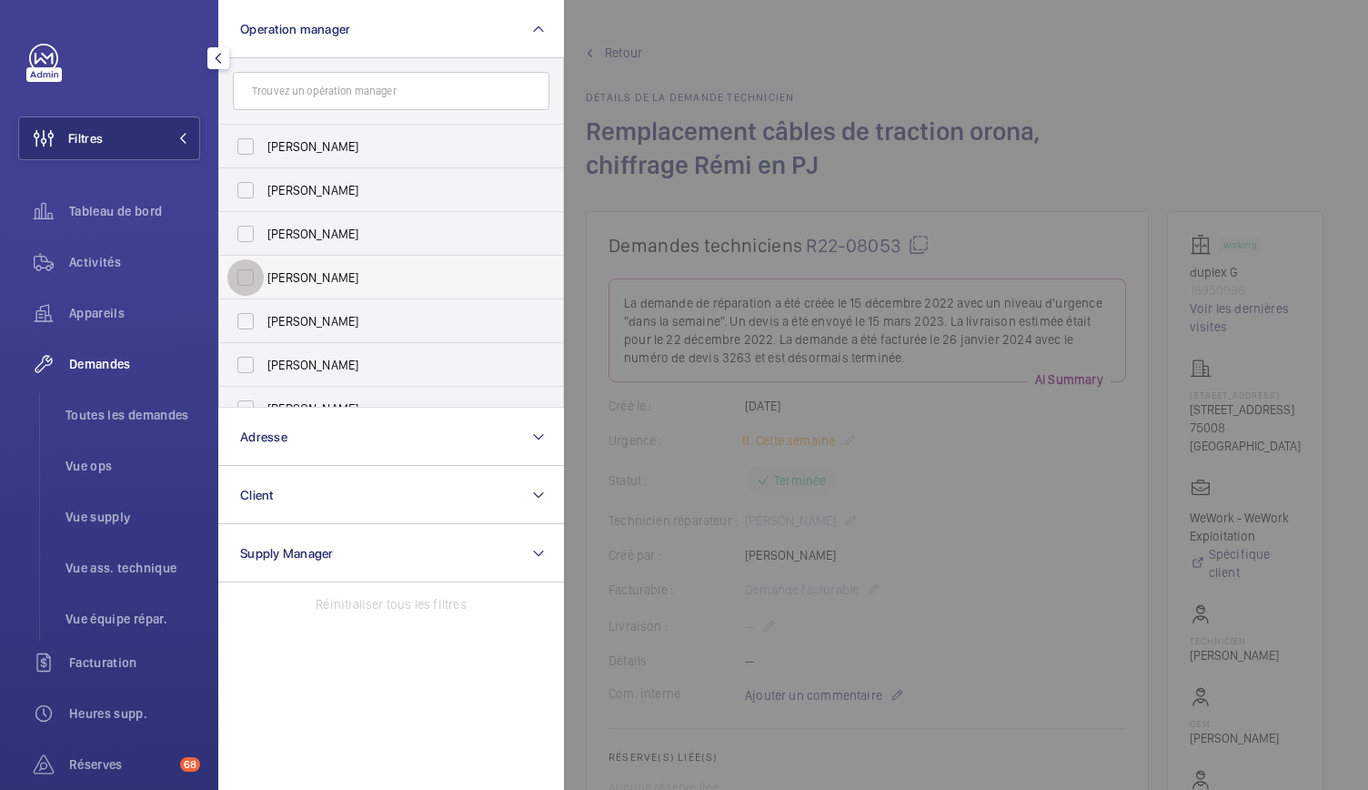
click at [245, 273] on input "Karim Kaced" at bounding box center [245, 277] width 36 height 36
checkbox input "true"
click at [107, 257] on span "Activités" at bounding box center [134, 262] width 131 height 18
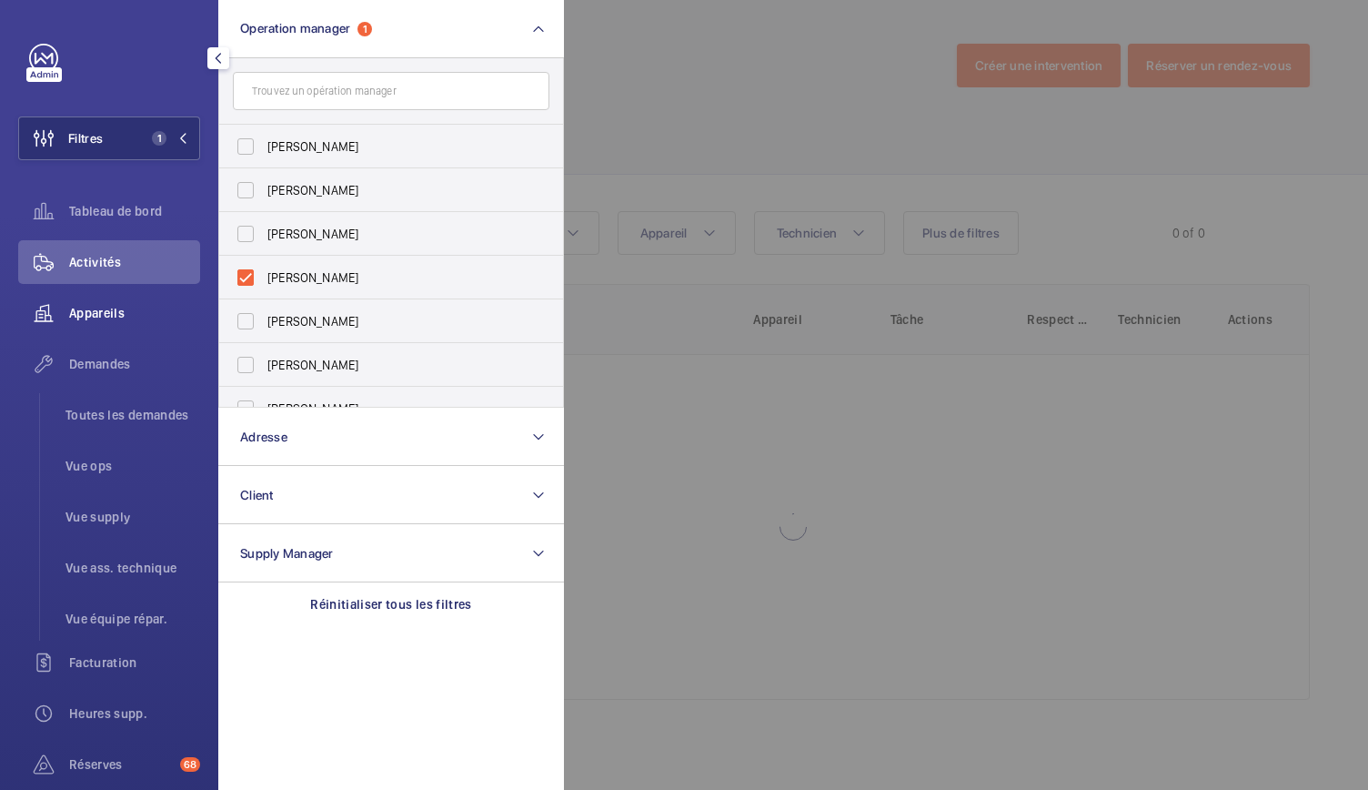
click at [107, 312] on span "Appareils" at bounding box center [134, 313] width 131 height 18
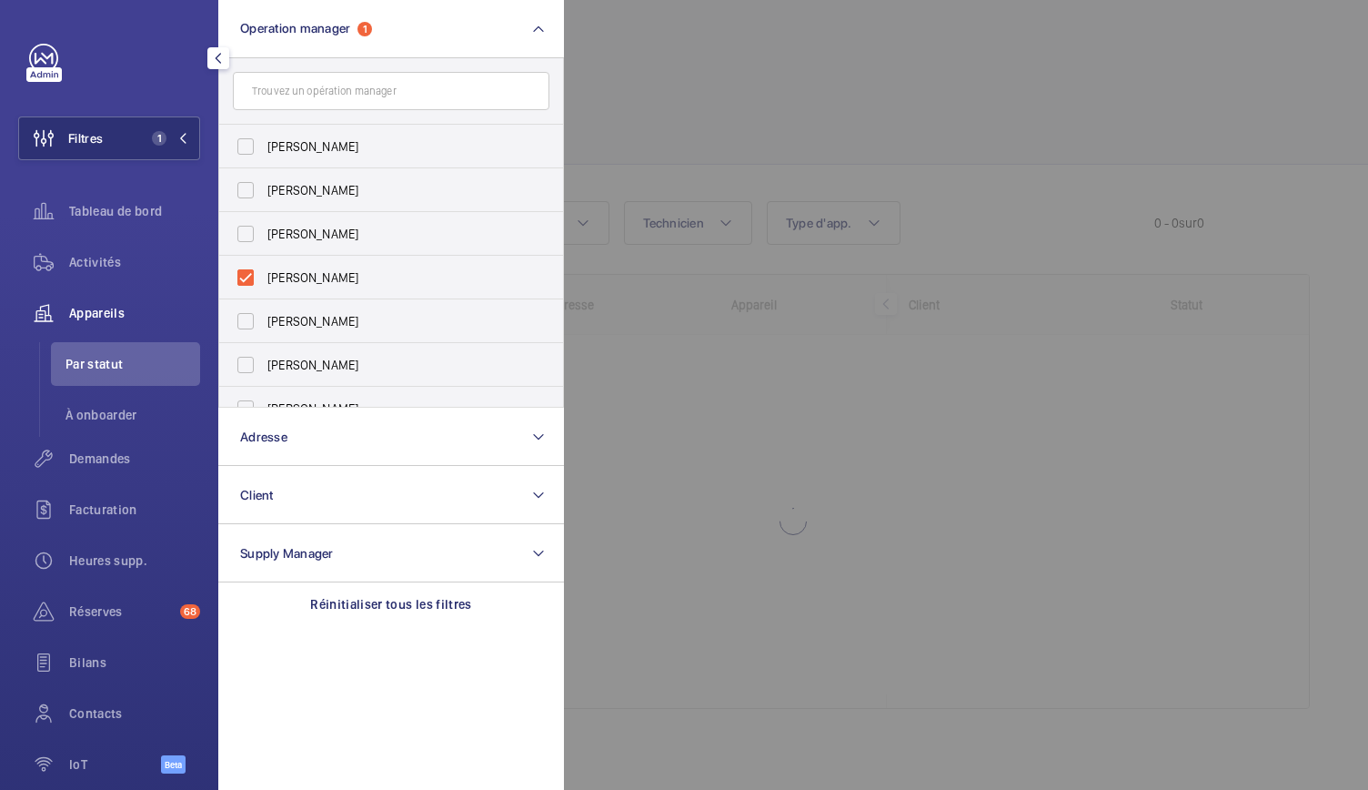
click at [701, 143] on div at bounding box center [1248, 395] width 1368 height 790
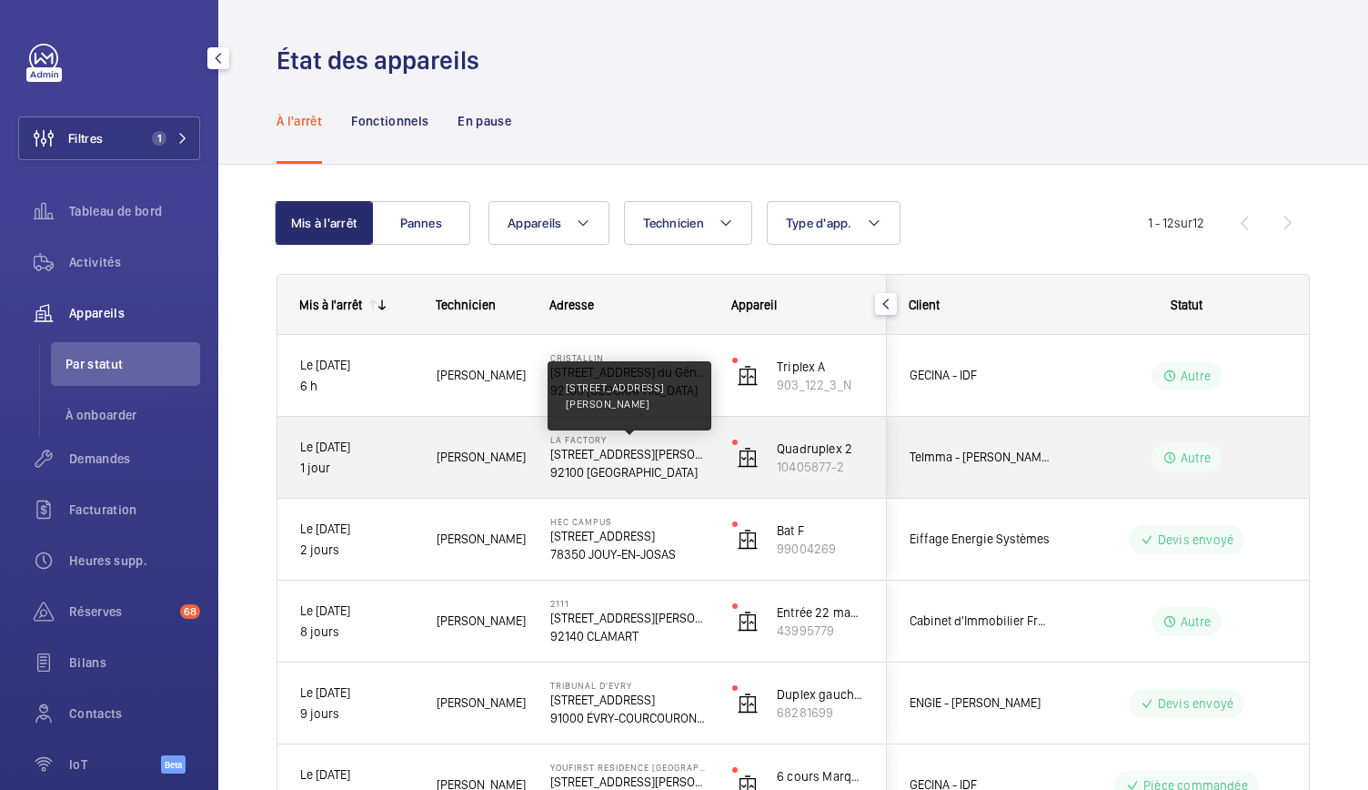
click at [633, 447] on p "53, avenue Emile Zola, 92100 BOULOGNE-BILLANCOURT" at bounding box center [629, 454] width 158 height 18
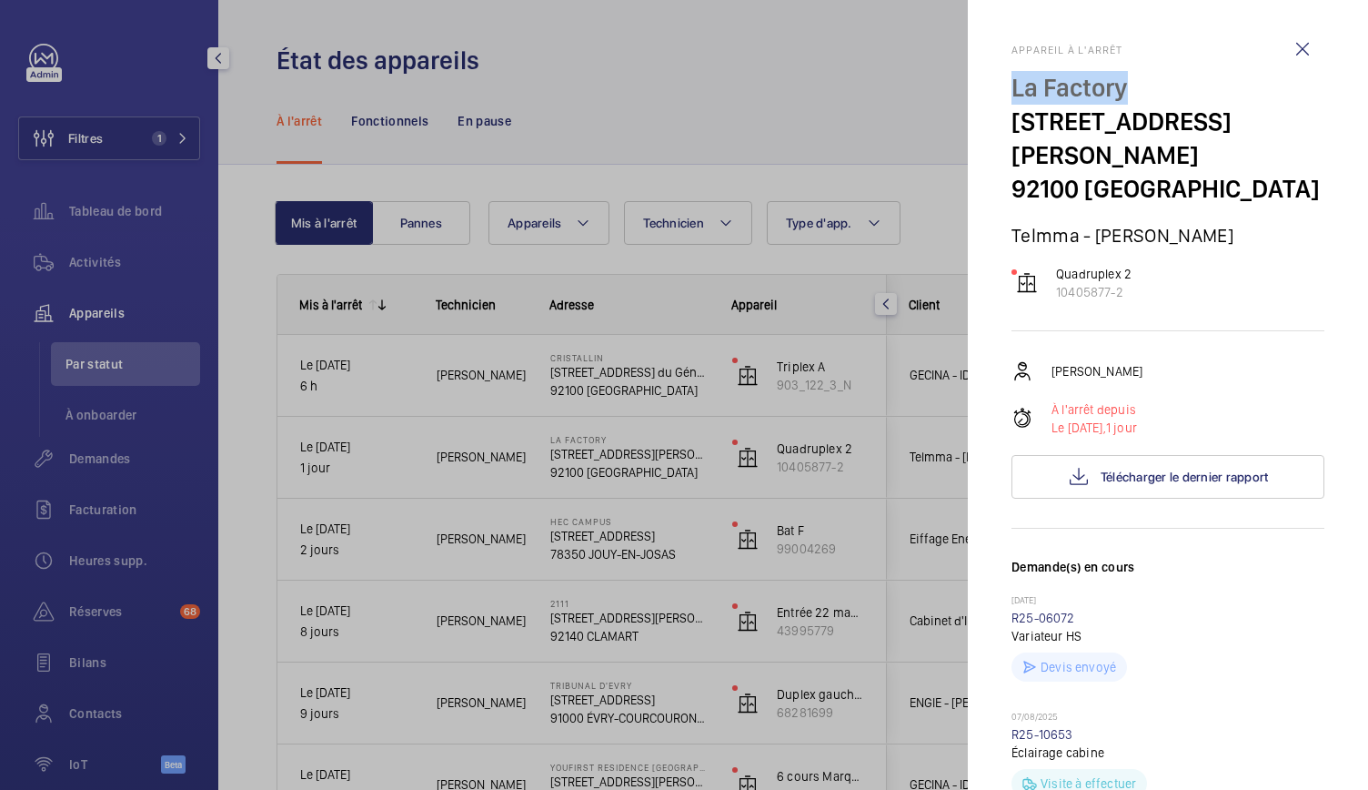
drag, startPoint x: 1010, startPoint y: 92, endPoint x: 1175, endPoint y: 96, distance: 165.6
click at [1175, 96] on mat-sidenav "Appareil à l'arrêt La Factory 53, avenue Emile Zola, 92100 BOULOGNE-BILLANCOURT…" at bounding box center [1168, 395] width 400 height 790
copy p "La Factory"
click at [648, 91] on div at bounding box center [684, 395] width 1368 height 790
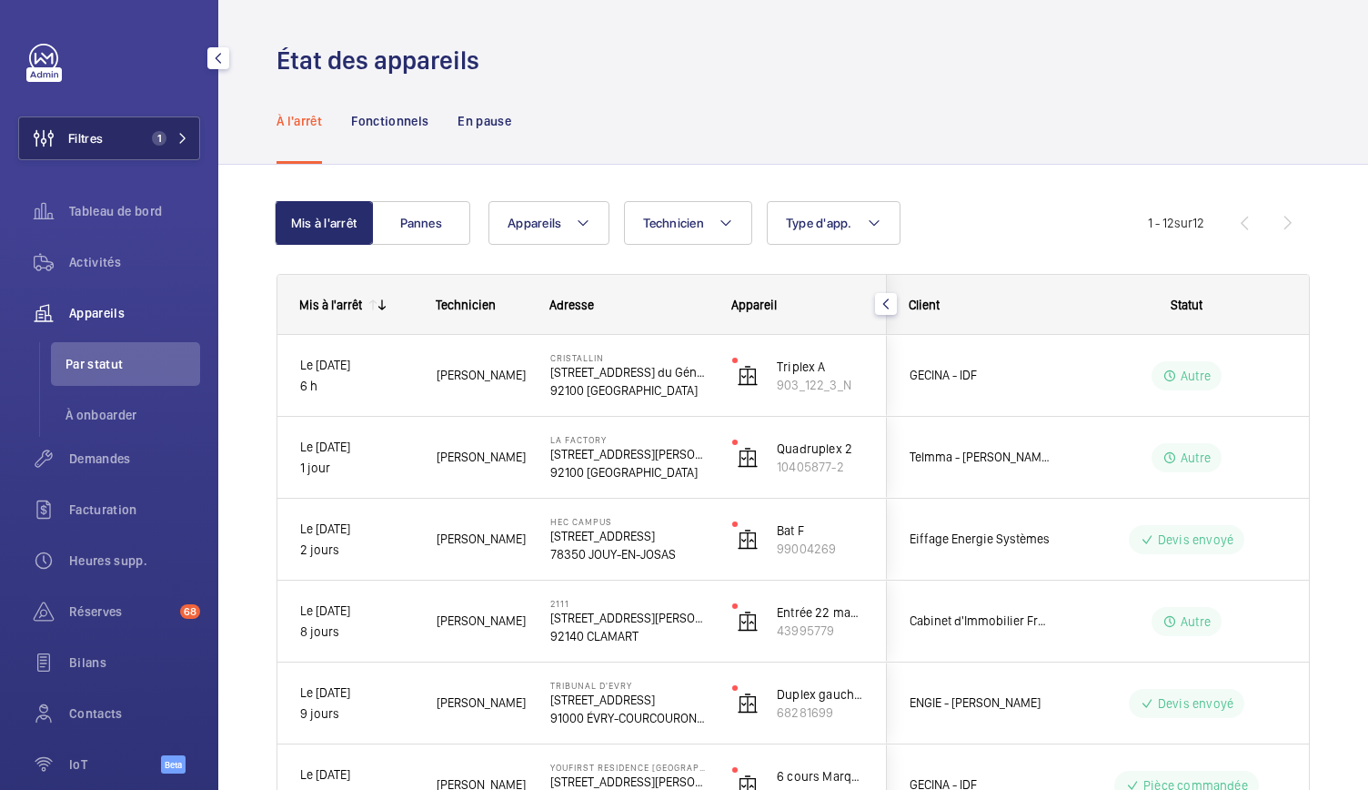
click at [156, 134] on span "1" at bounding box center [159, 138] width 15 height 15
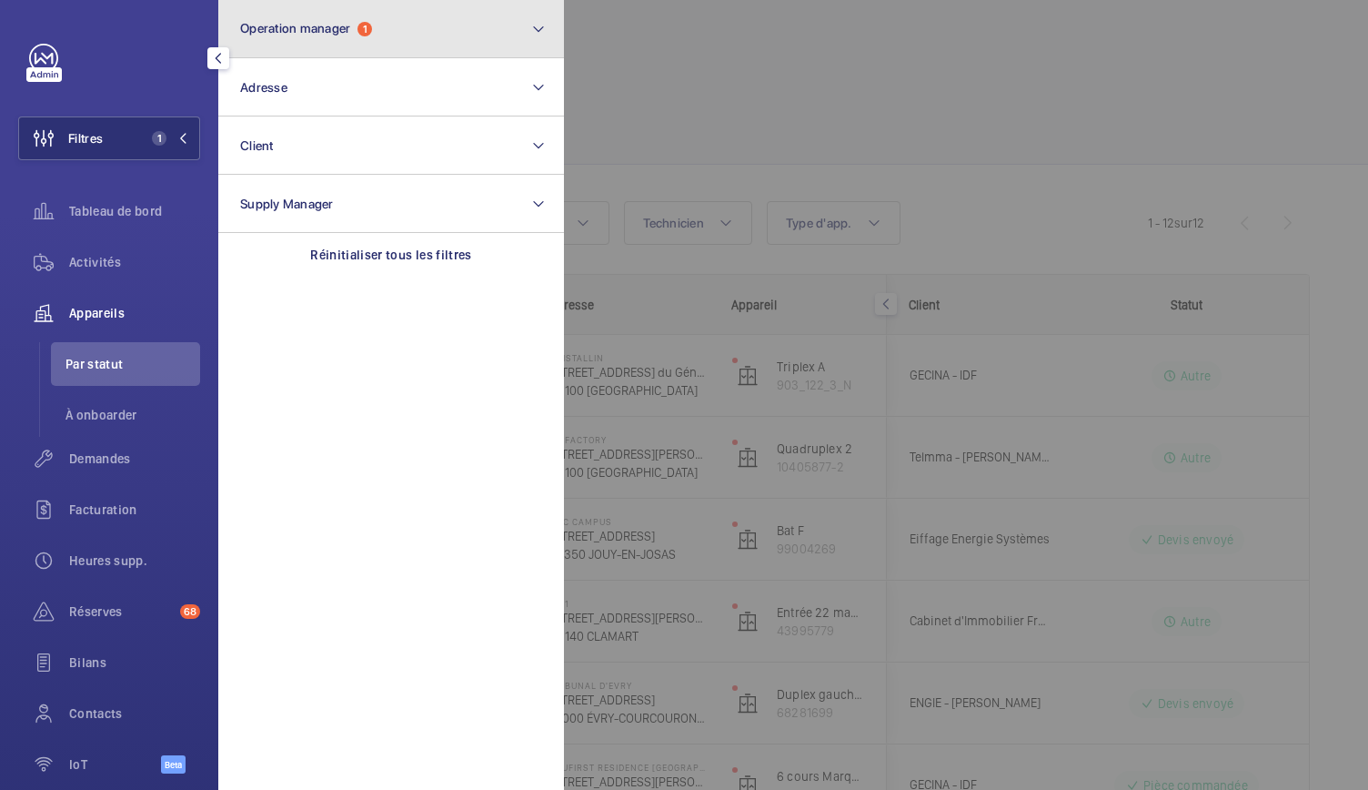
click at [342, 47] on button "Operation manager 1" at bounding box center [391, 29] width 346 height 58
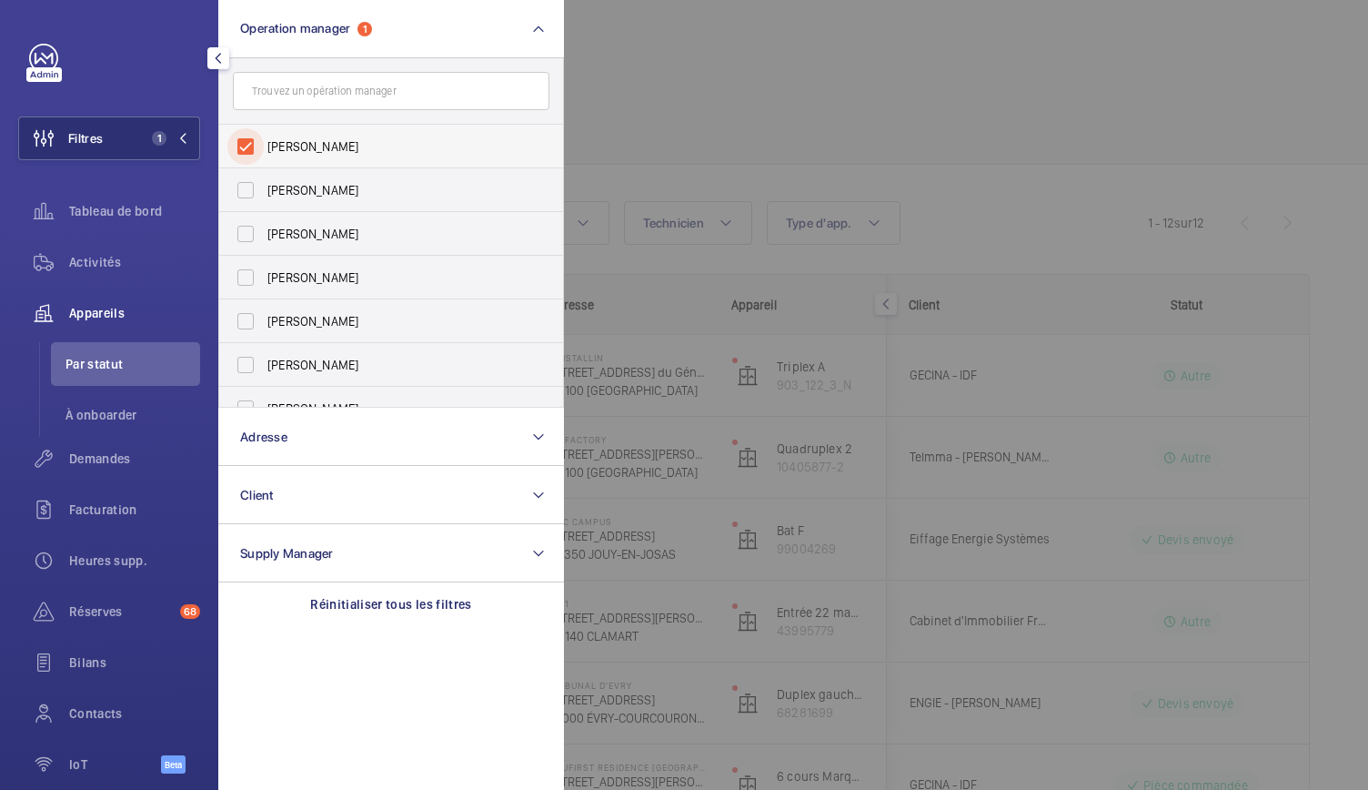
click at [247, 145] on input "Karim Kaced" at bounding box center [245, 146] width 36 height 36
checkbox input "false"
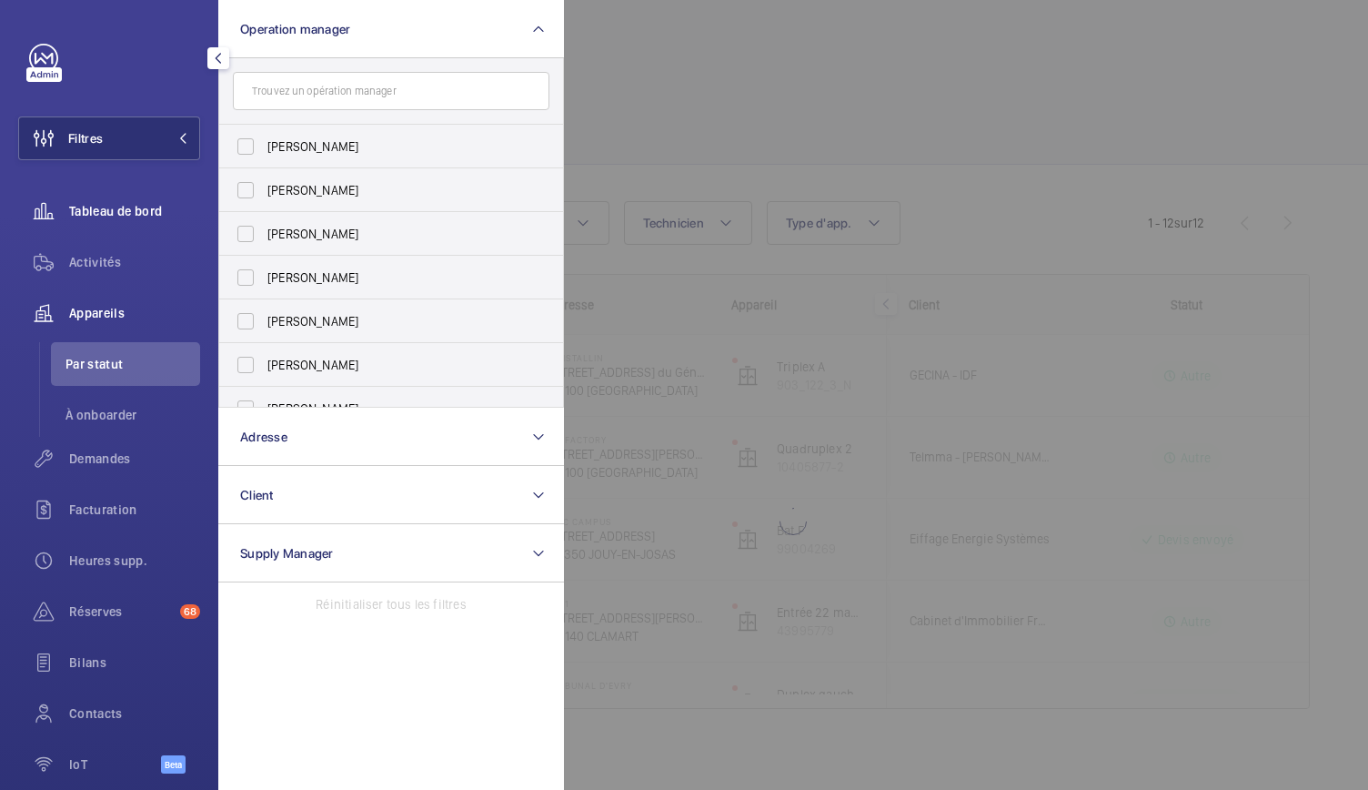
click at [111, 217] on span "Tableau de bord" at bounding box center [134, 211] width 131 height 18
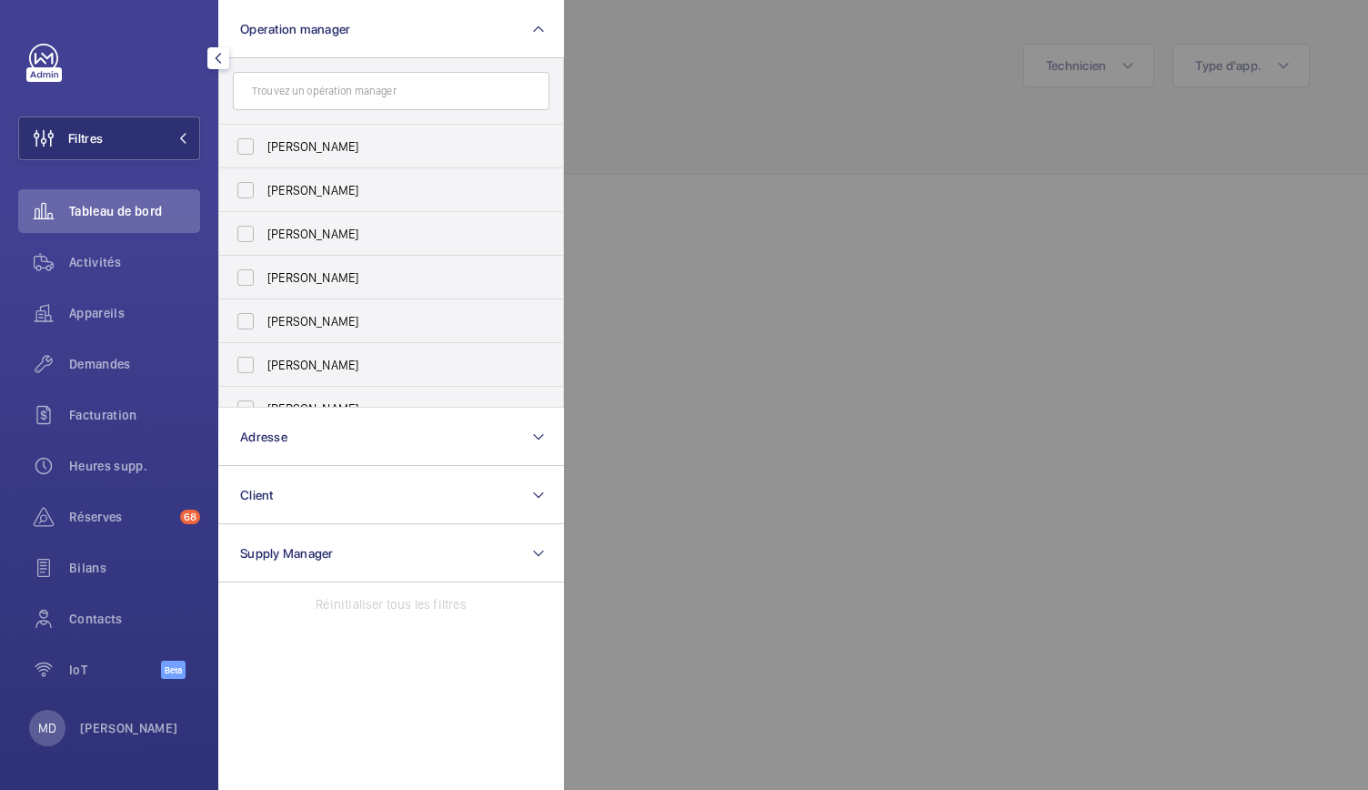
click at [624, 109] on div at bounding box center [1248, 395] width 1368 height 790
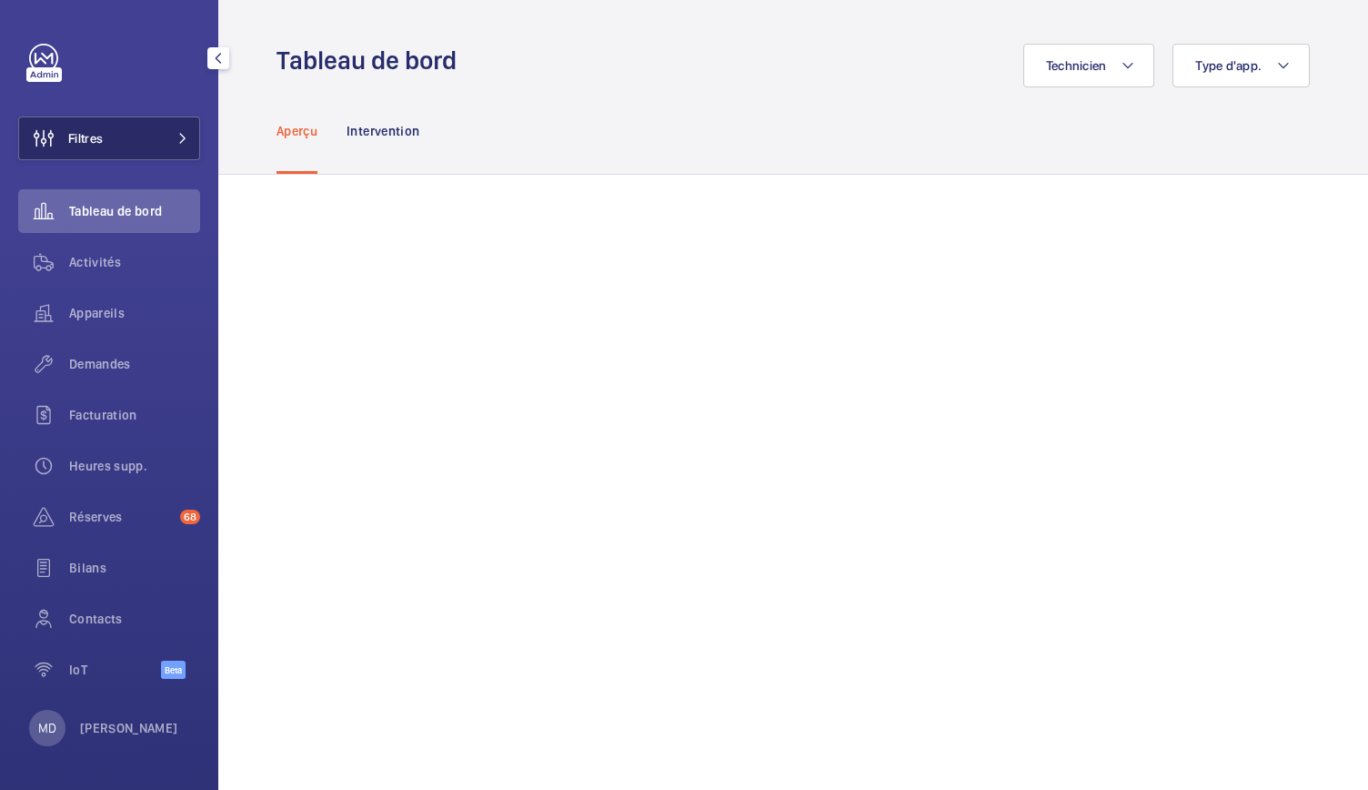
click at [155, 142] on button "Filtres" at bounding box center [109, 138] width 182 height 44
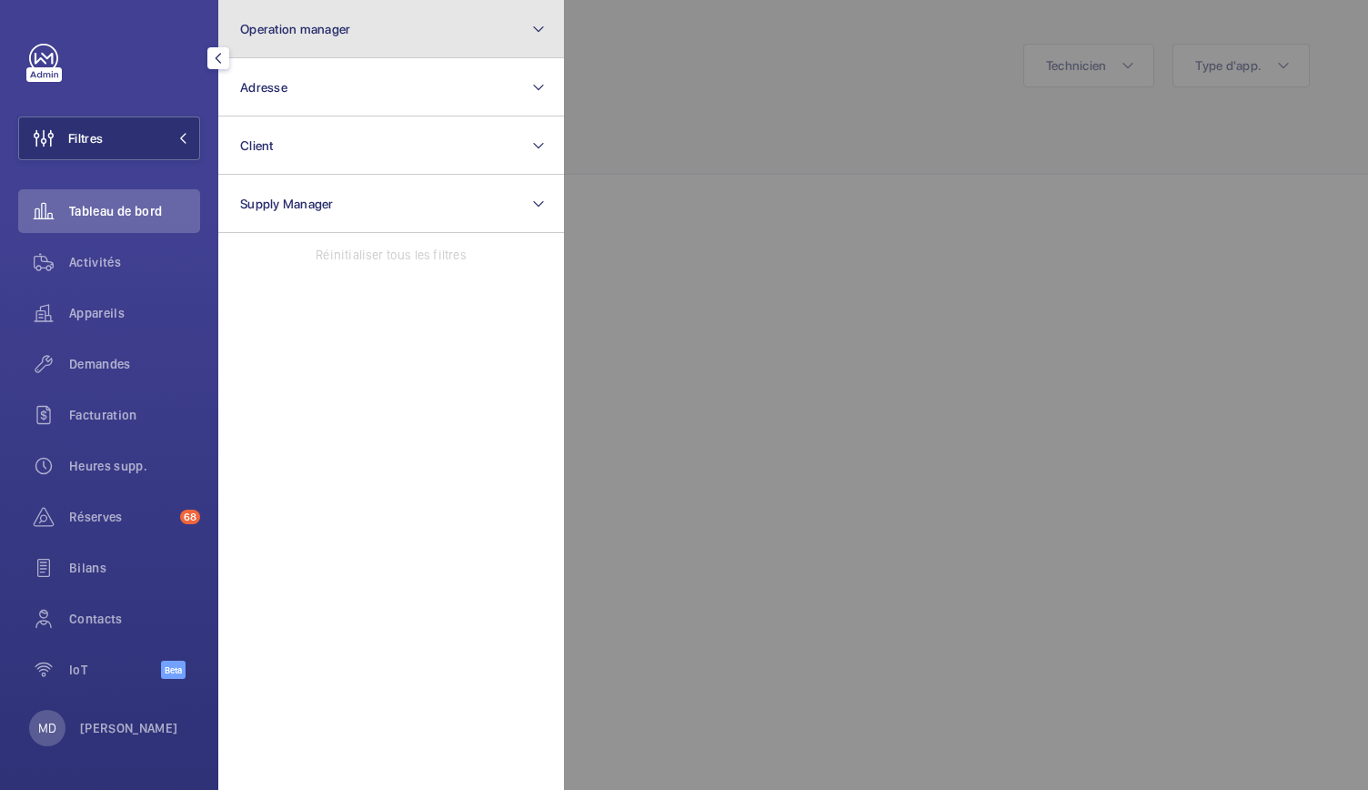
click at [288, 25] on span "Operation manager" at bounding box center [295, 29] width 110 height 15
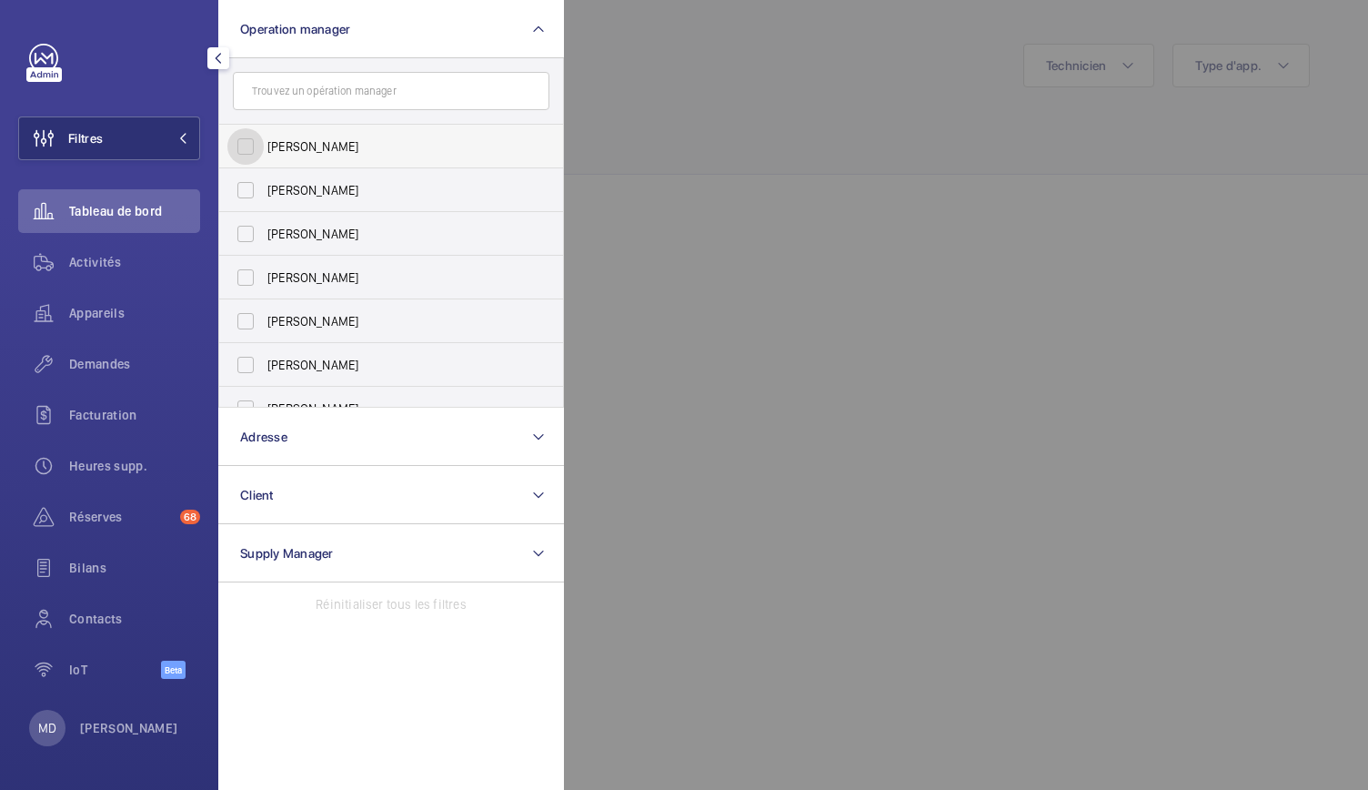
click at [240, 143] on input "Florence Dulin" at bounding box center [245, 146] width 36 height 36
checkbox input "true"
click at [246, 184] on input "Zohra Hamdani" at bounding box center [245, 190] width 36 height 36
checkbox input "true"
click at [247, 244] on input "Anthony Mouchez" at bounding box center [245, 234] width 36 height 36
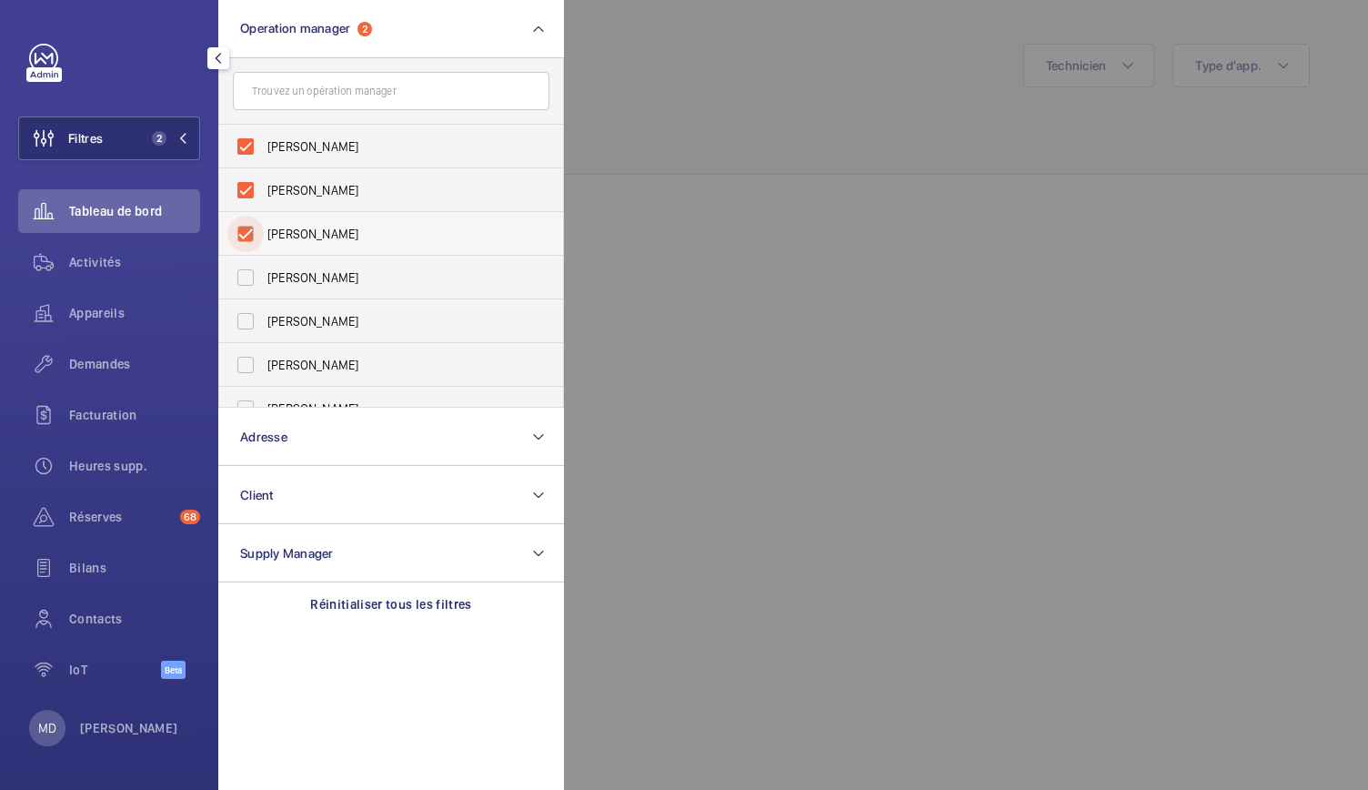
checkbox input "true"
click at [251, 280] on input "Karim Kaced" at bounding box center [245, 277] width 36 height 36
checkbox input "true"
click at [249, 308] on input "Caroline Diallo" at bounding box center [245, 321] width 36 height 36
checkbox input "true"
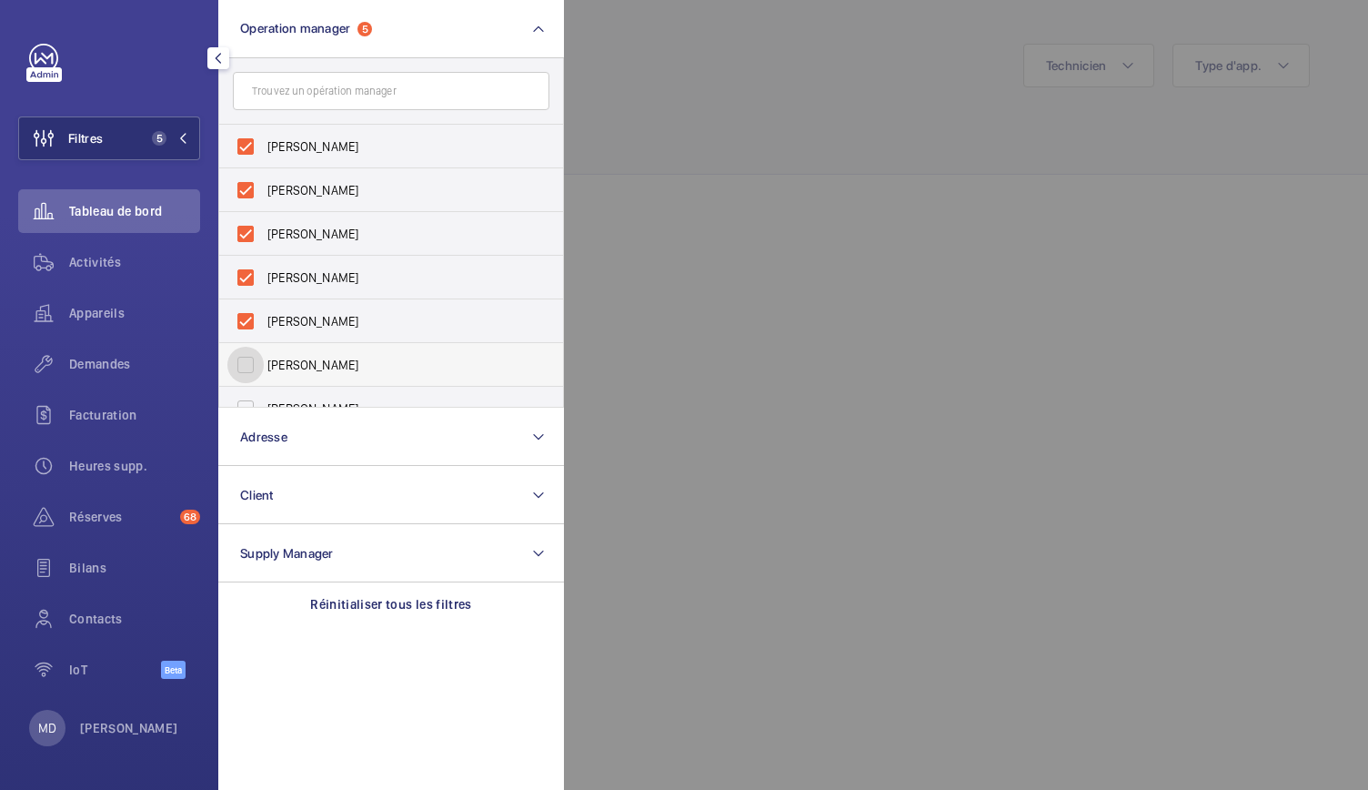
click at [251, 359] on input "Romain Wagener" at bounding box center [245, 365] width 36 height 36
checkbox input "true"
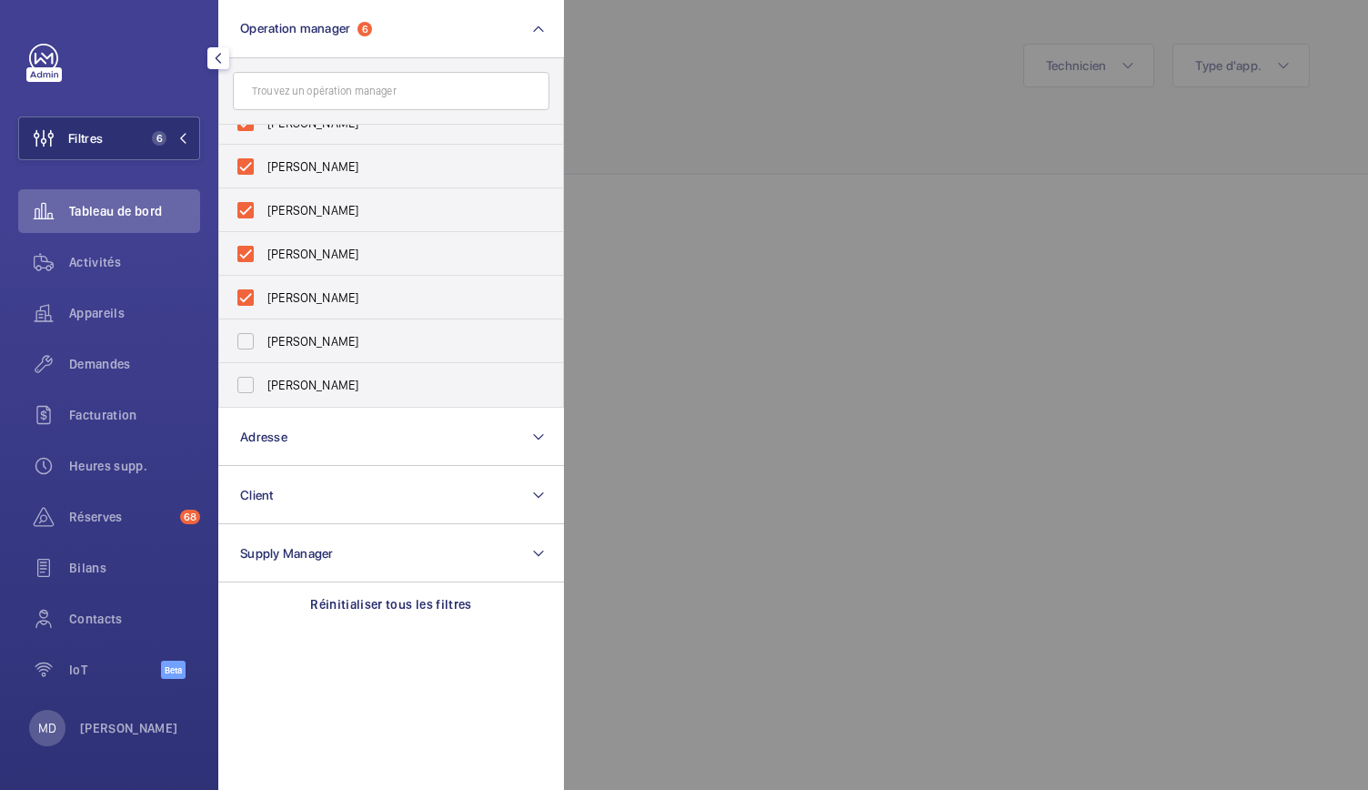
click at [631, 237] on div at bounding box center [1248, 395] width 1368 height 790
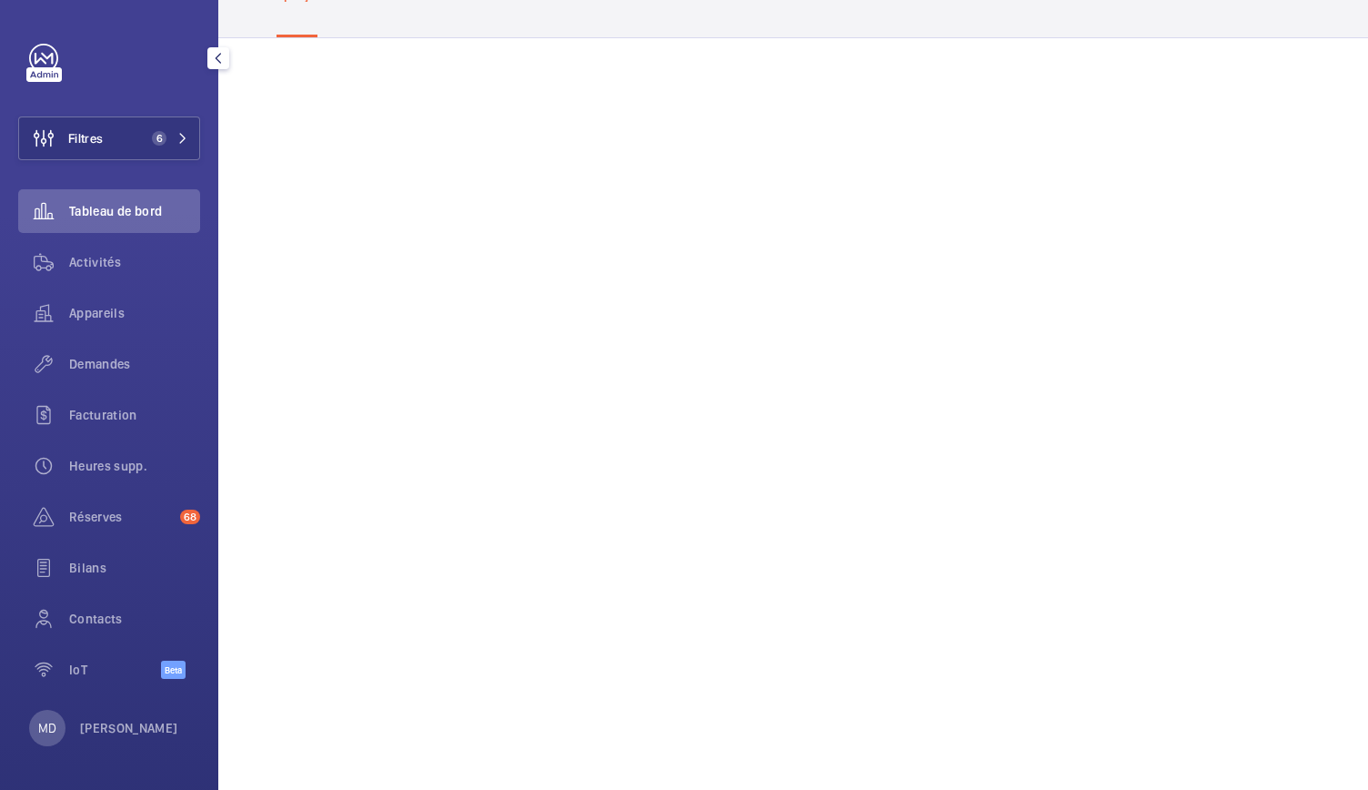
scroll to position [0, 0]
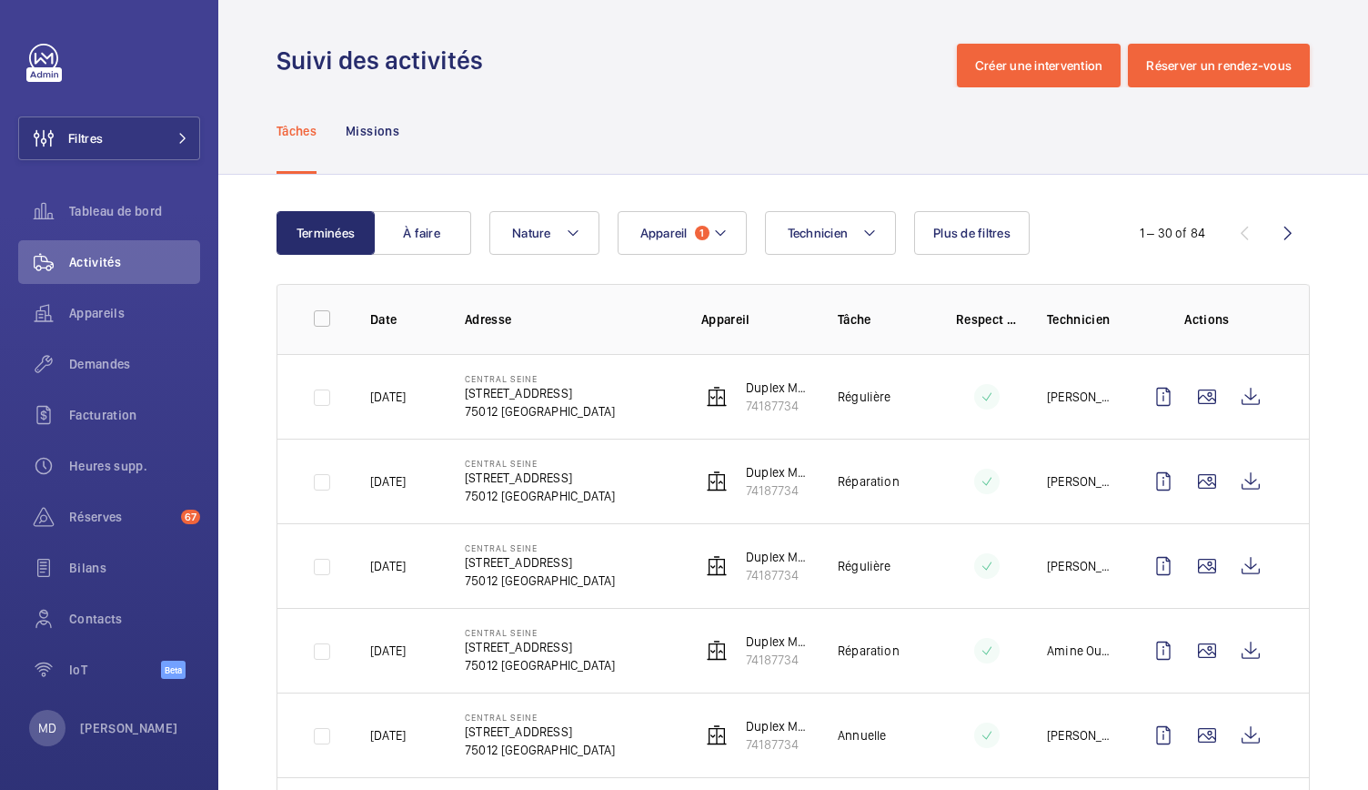
scroll to position [207, 0]
